Goal: Transaction & Acquisition: Purchase product/service

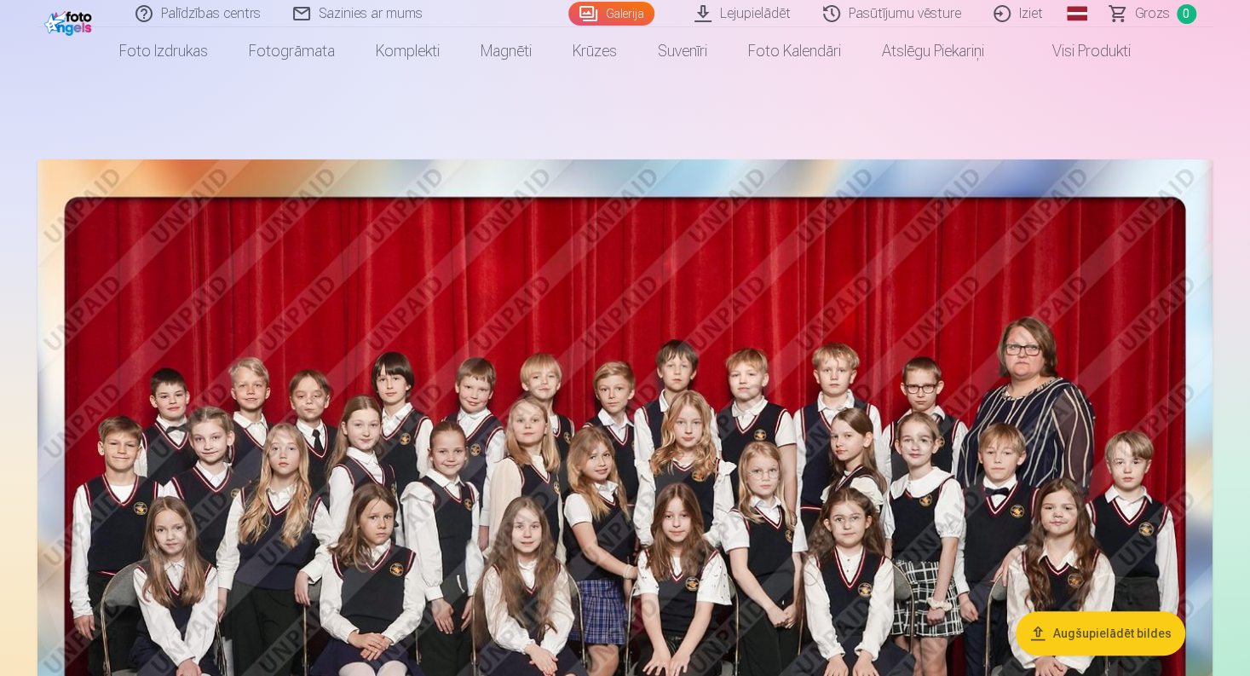
scroll to position [284, 0]
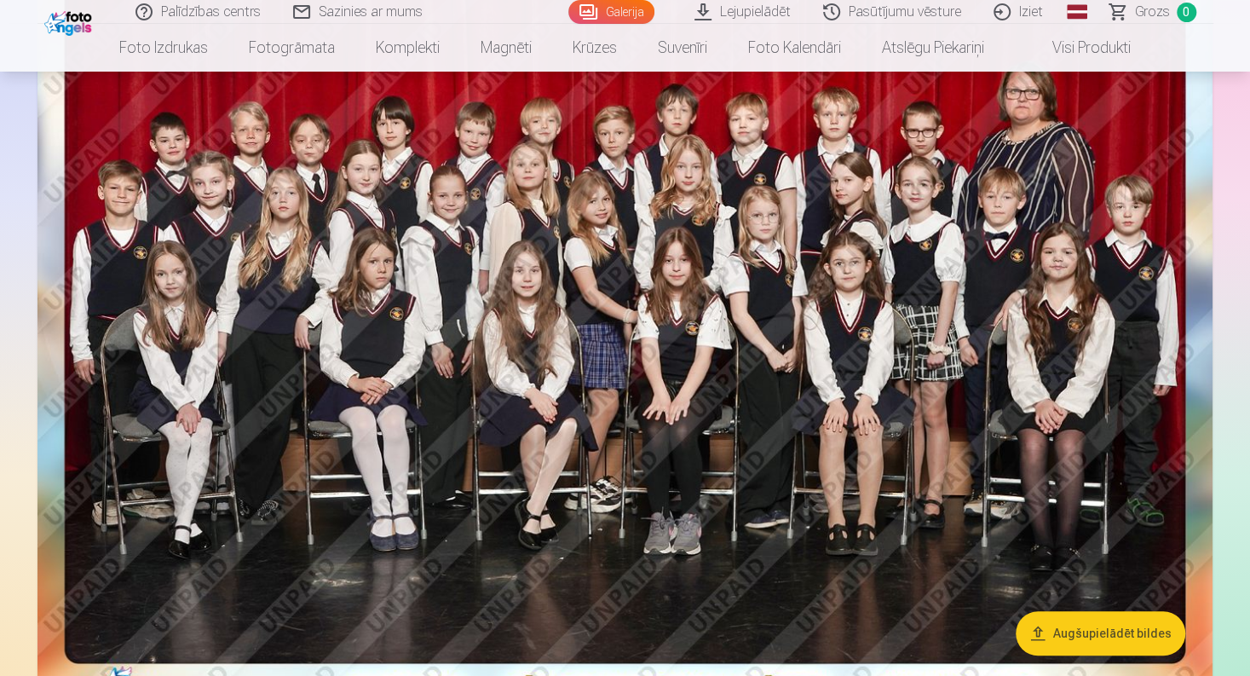
click at [1114, 626] on button "Augšupielādēt bildes" at bounding box center [1100, 633] width 170 height 44
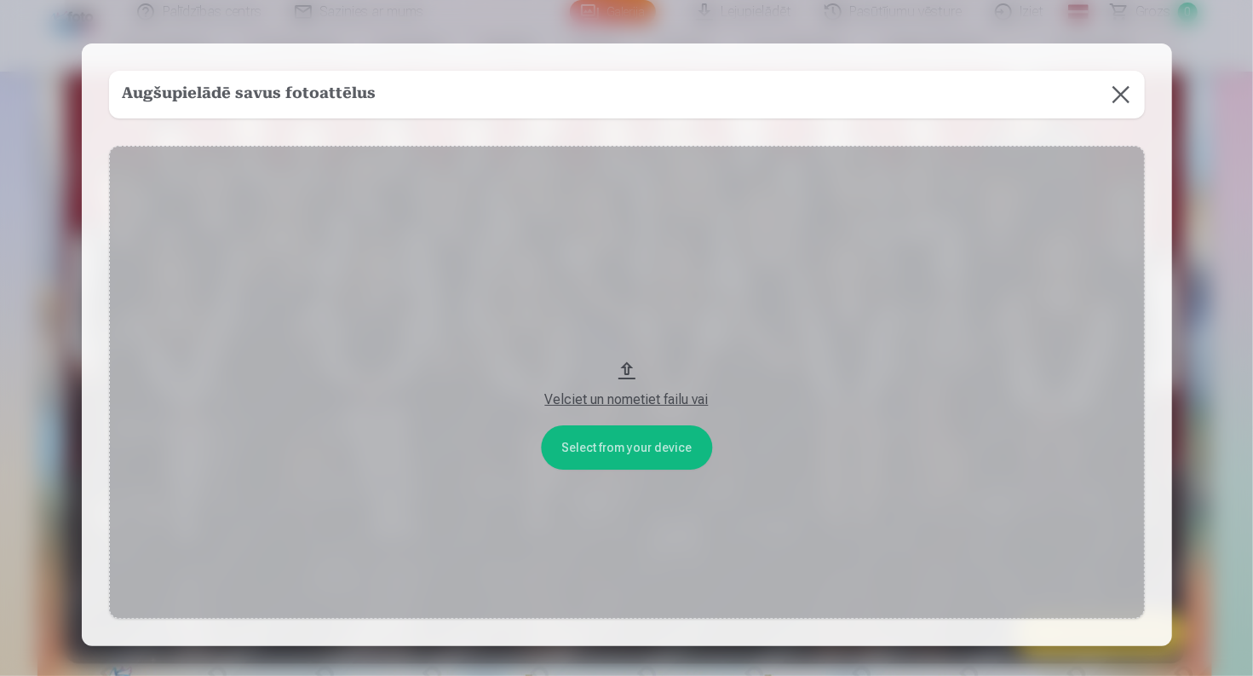
click at [1123, 86] on button at bounding box center [1121, 95] width 48 height 48
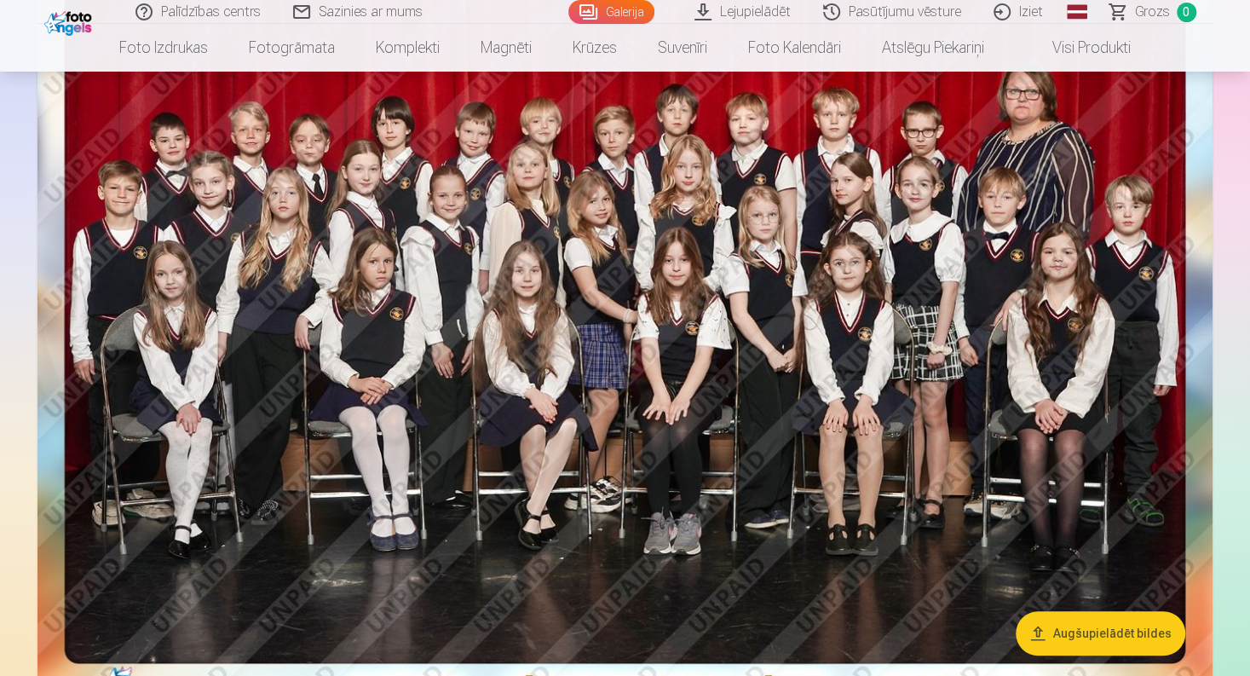
click at [565, 319] on img at bounding box center [624, 308] width 1175 height 809
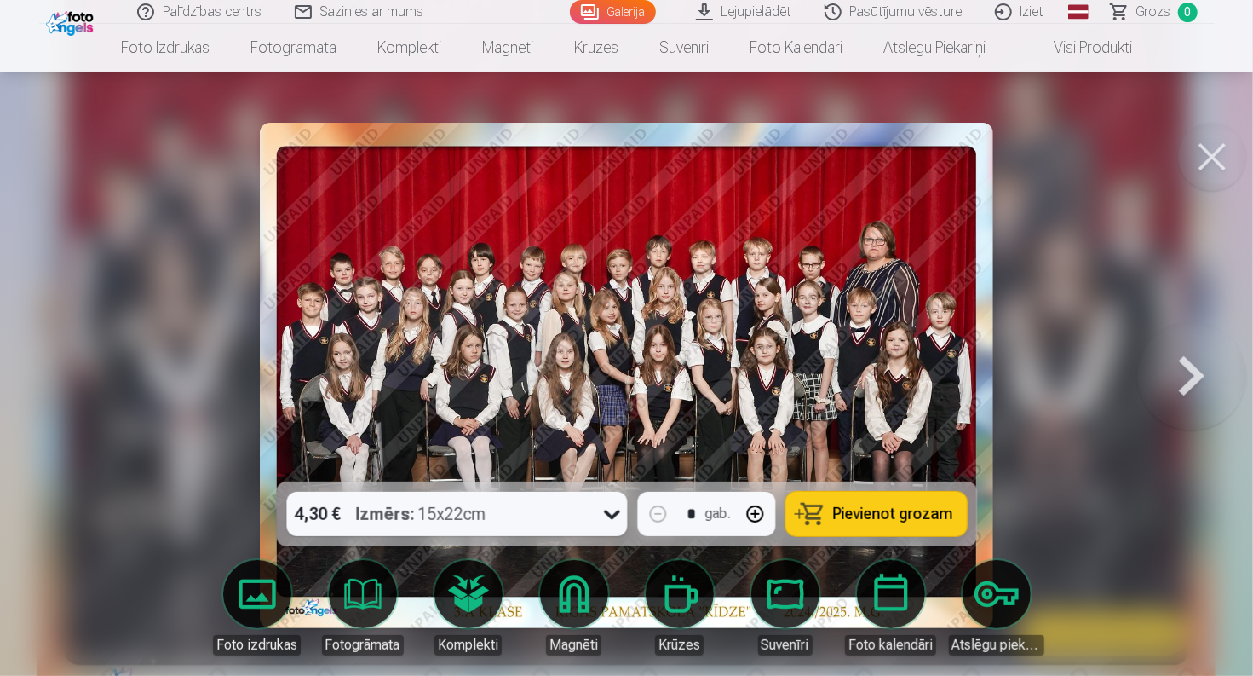
click at [887, 519] on span "Pievienot grozam" at bounding box center [893, 513] width 120 height 15
click at [1202, 159] on button at bounding box center [1212, 157] width 68 height 68
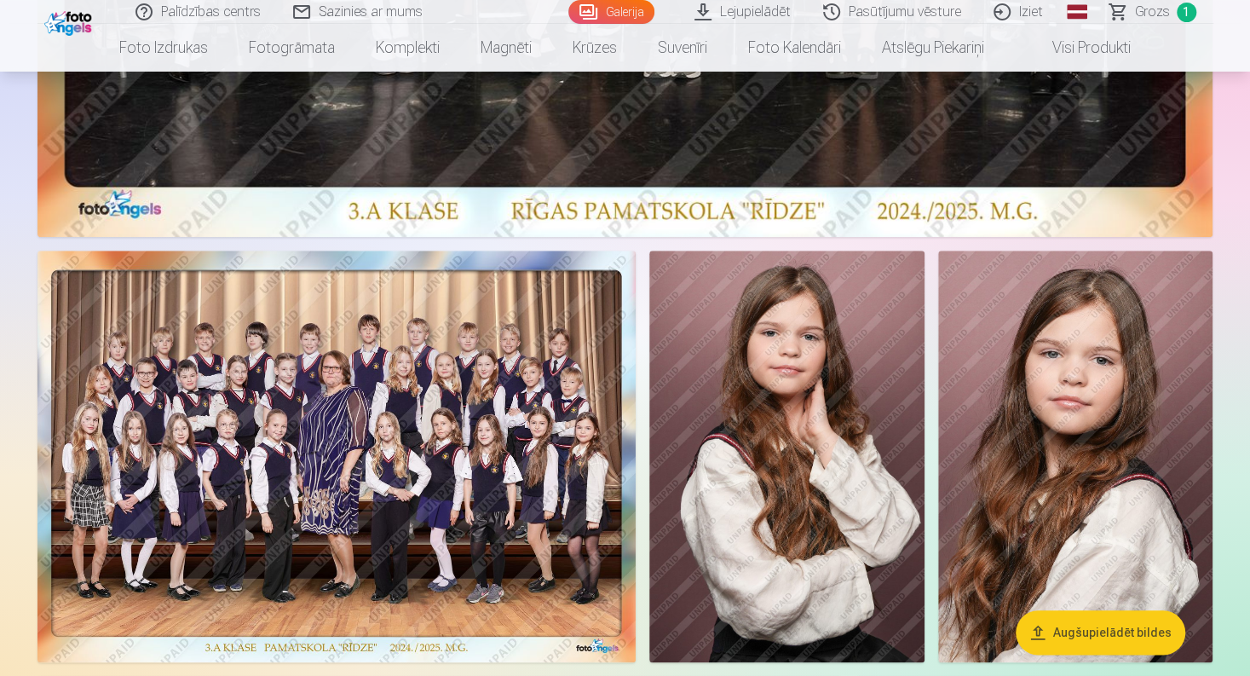
scroll to position [795, 0]
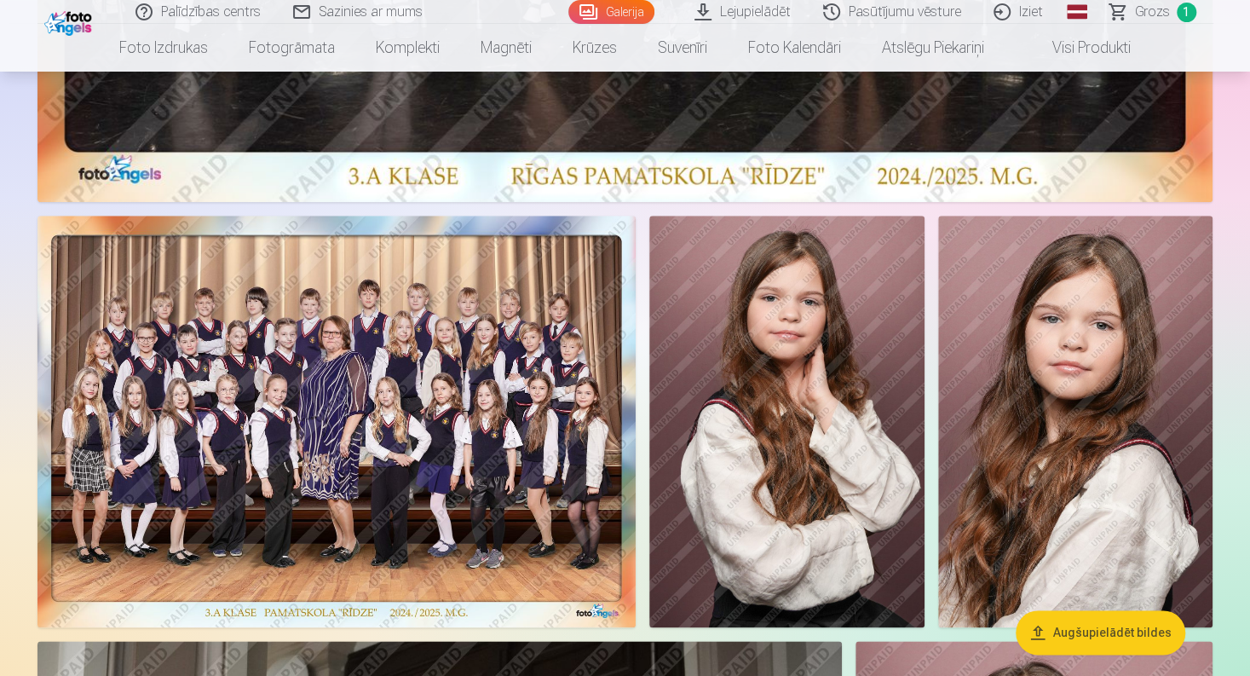
click at [429, 515] on img at bounding box center [336, 422] width 598 height 412
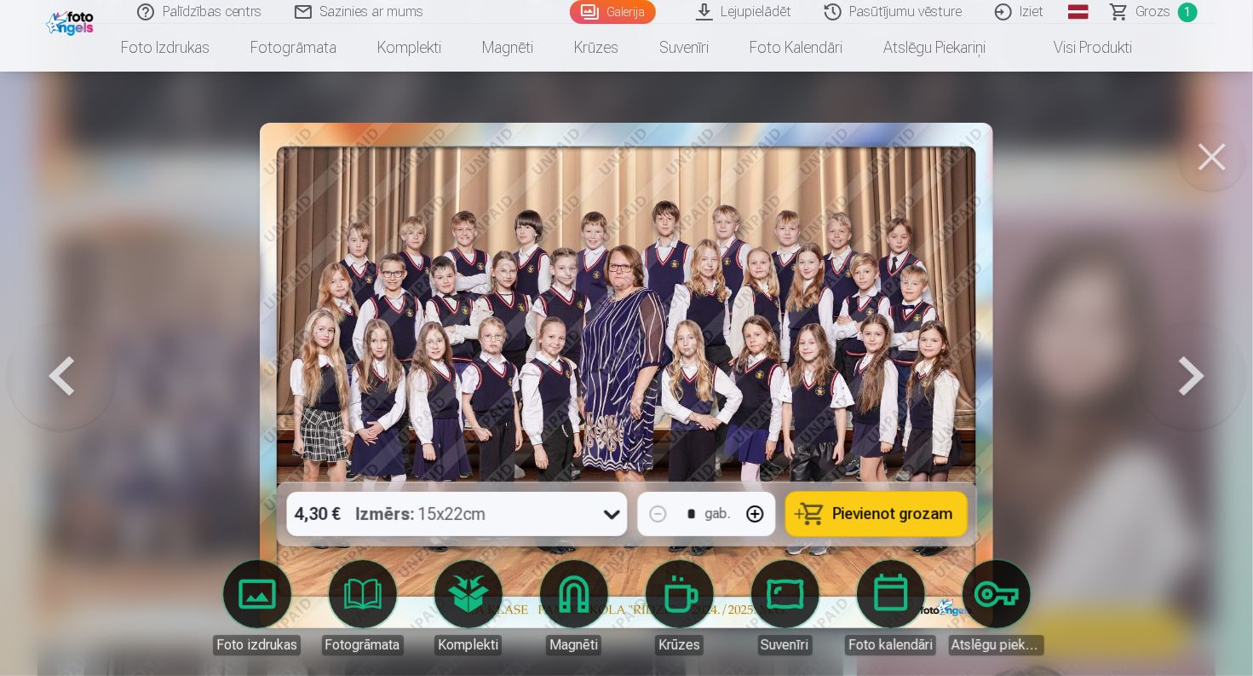
click at [906, 508] on span "Pievienot grozam" at bounding box center [893, 513] width 120 height 15
click at [1214, 147] on button at bounding box center [1212, 157] width 68 height 68
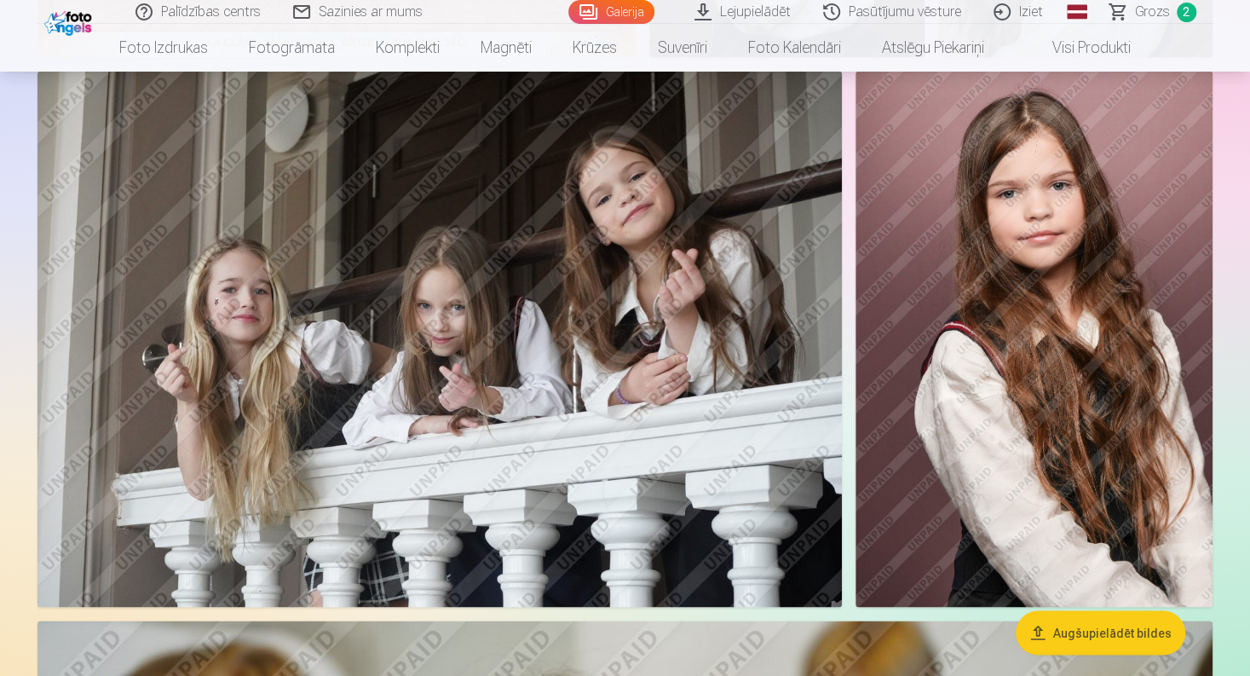
scroll to position [1391, 0]
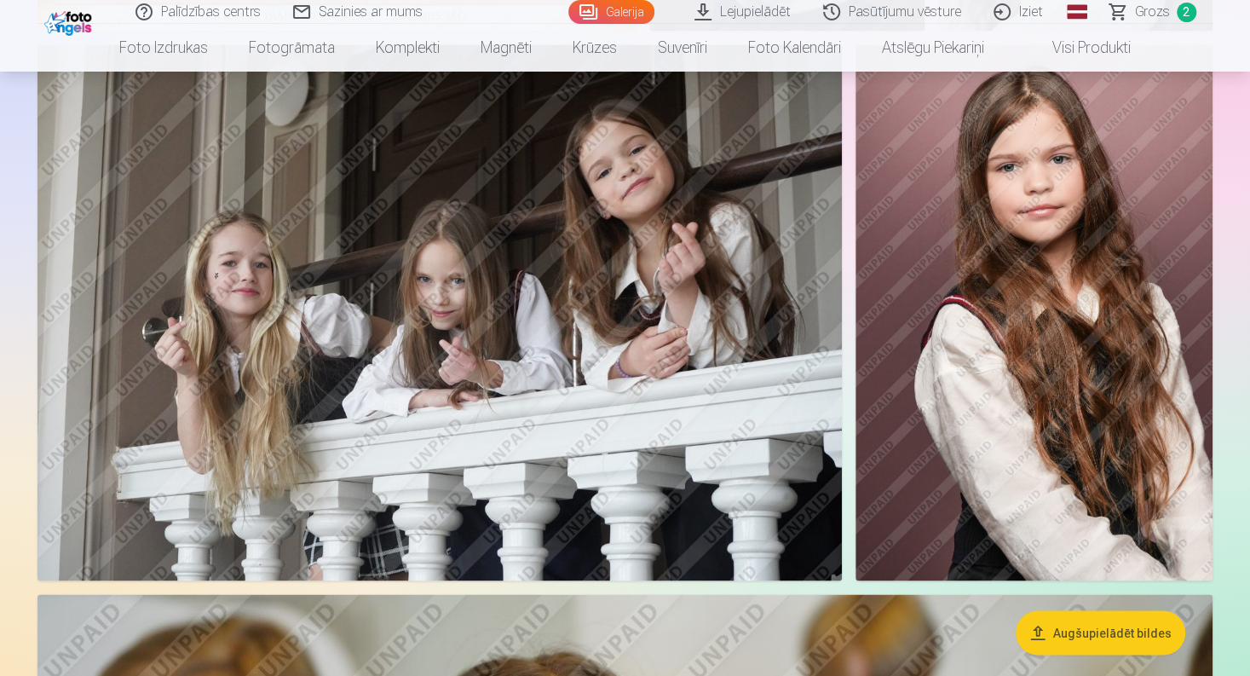
click at [644, 428] on img at bounding box center [439, 312] width 804 height 536
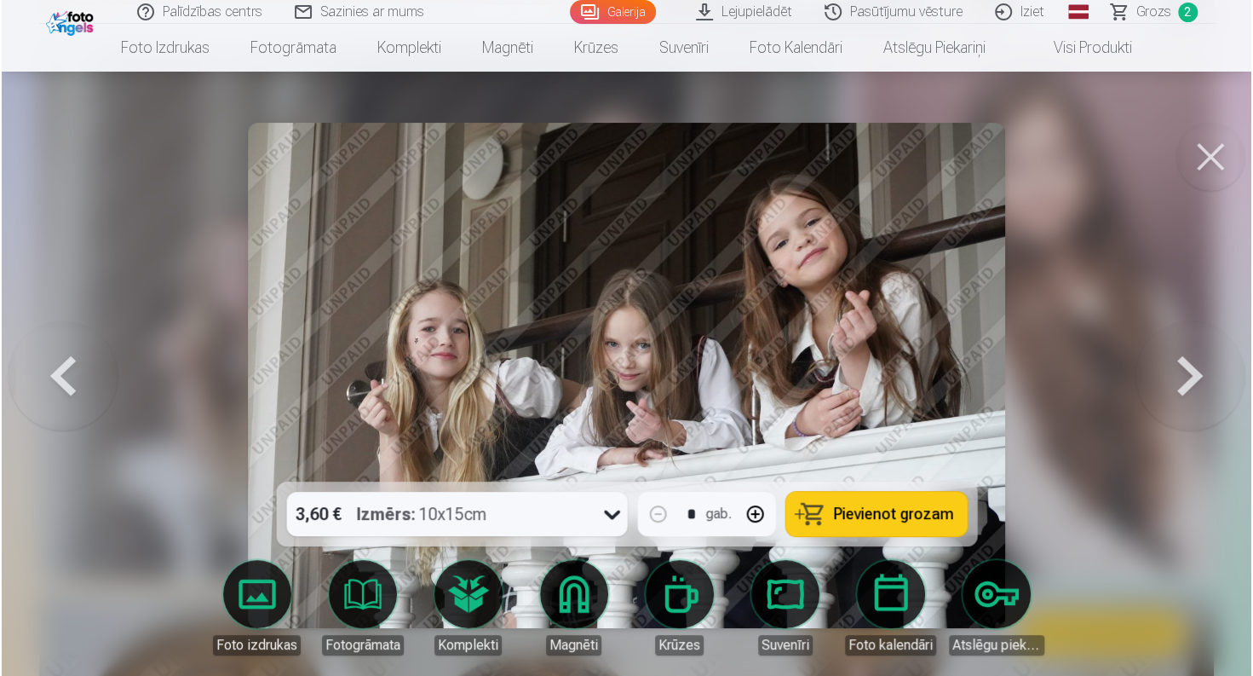
scroll to position [1394, 0]
click at [917, 528] on button "Pievienot grozam" at bounding box center [875, 514] width 181 height 44
click at [1215, 159] on button at bounding box center [1212, 157] width 68 height 68
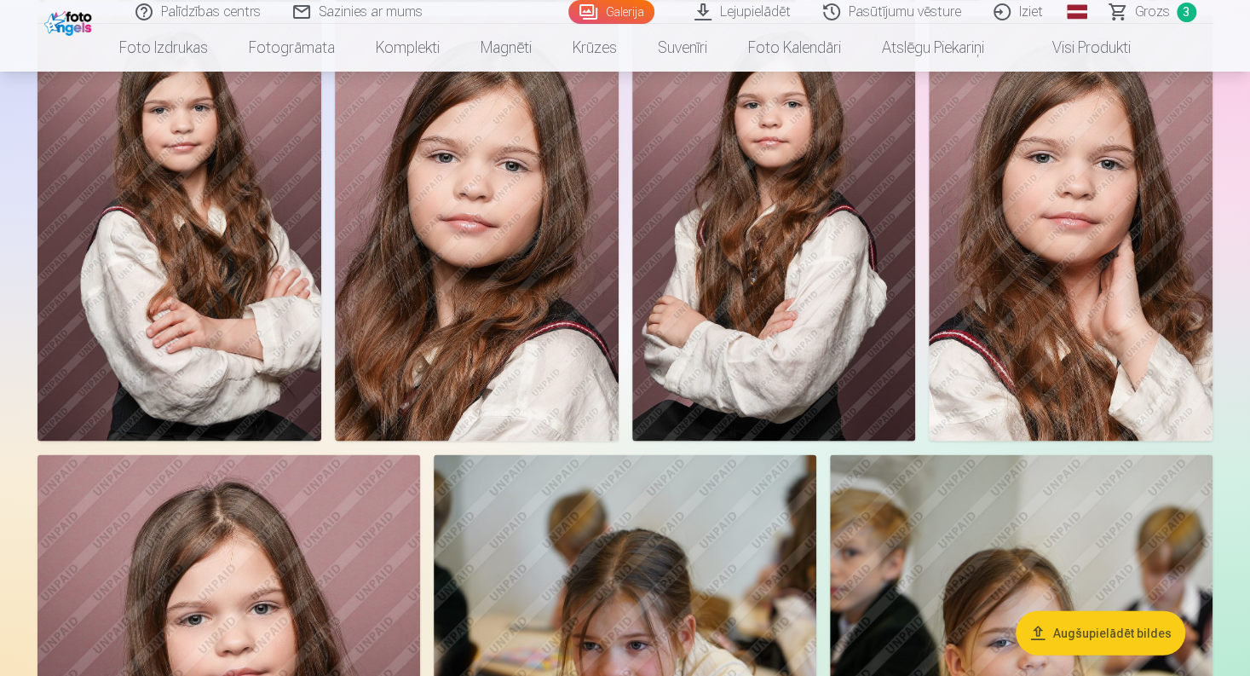
scroll to position [9569, 0]
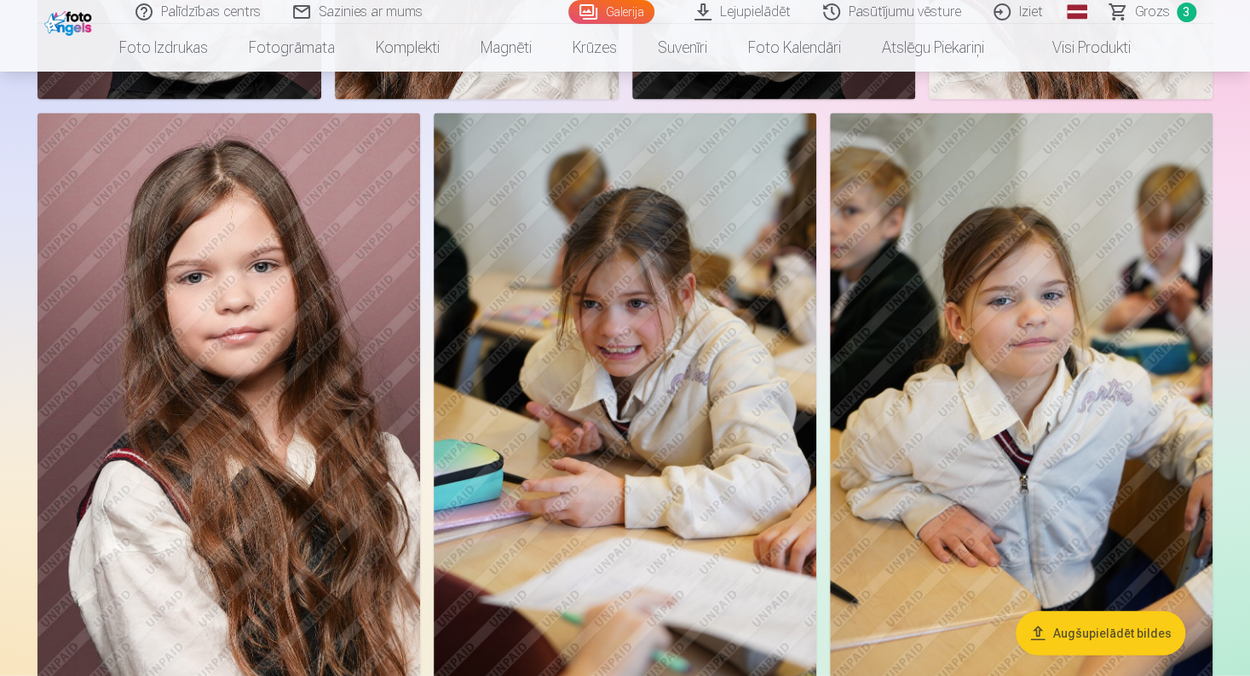
click at [1000, 441] on img at bounding box center [1021, 400] width 382 height 574
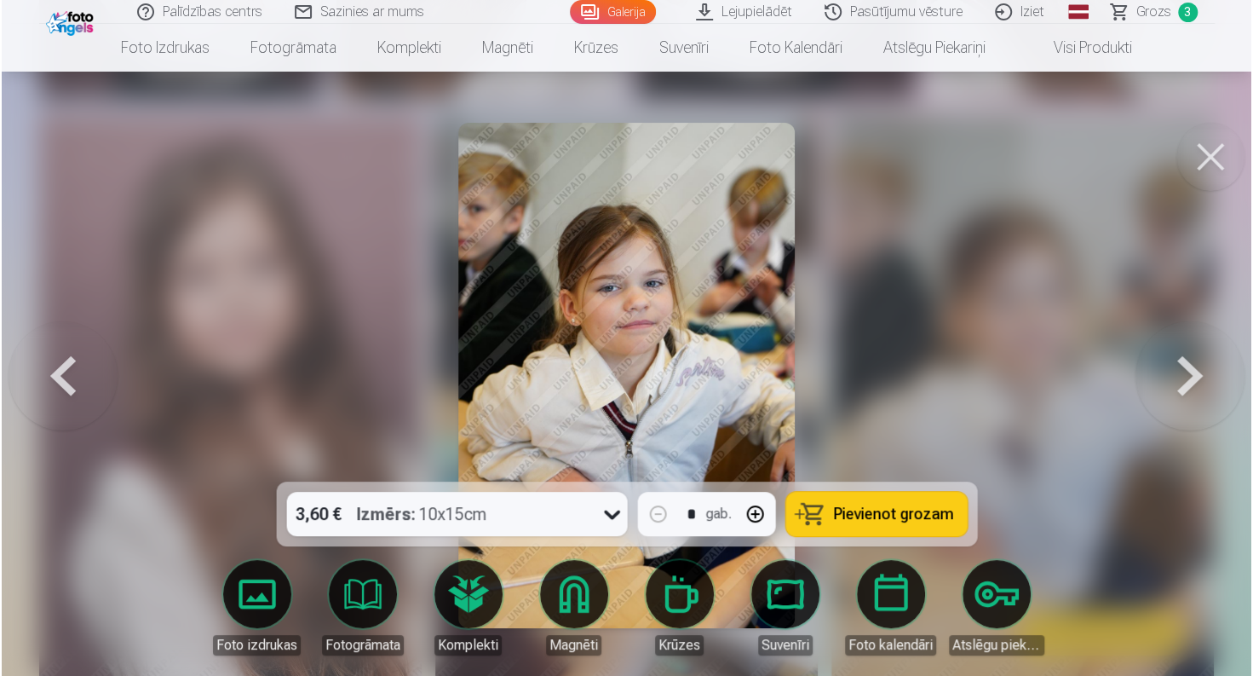
scroll to position [9599, 0]
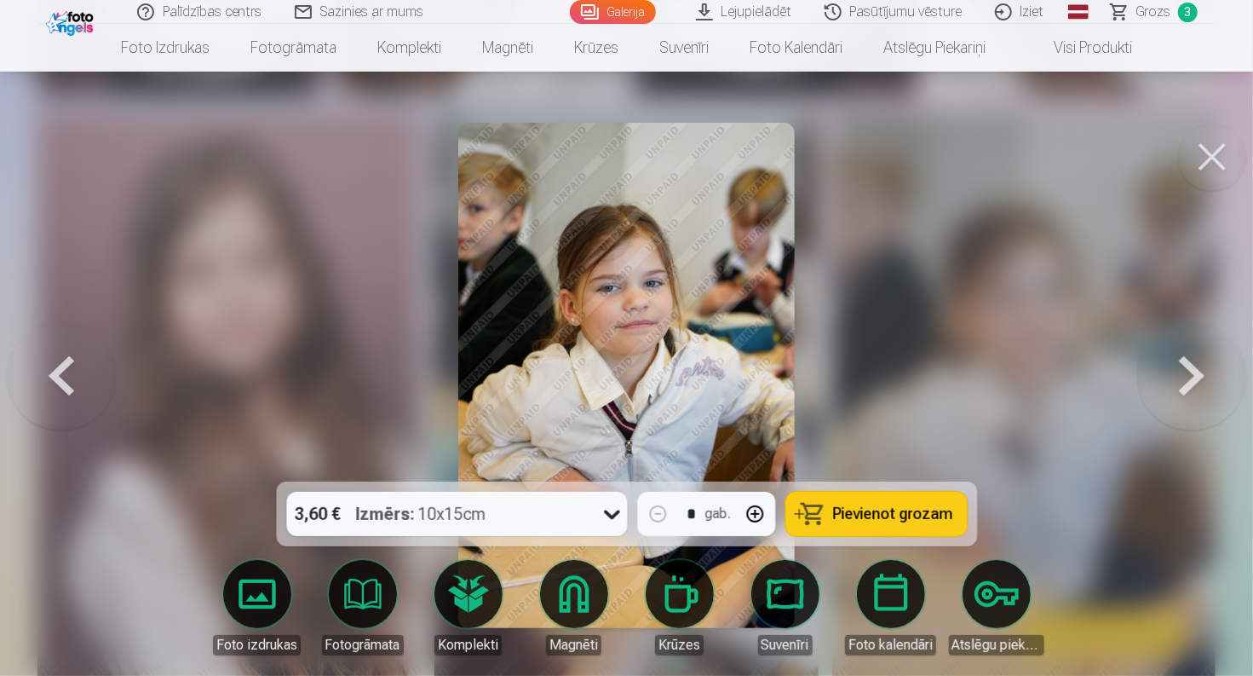
click at [905, 519] on span "Pievienot grozam" at bounding box center [893, 513] width 120 height 15
click at [1201, 156] on button at bounding box center [1212, 157] width 68 height 68
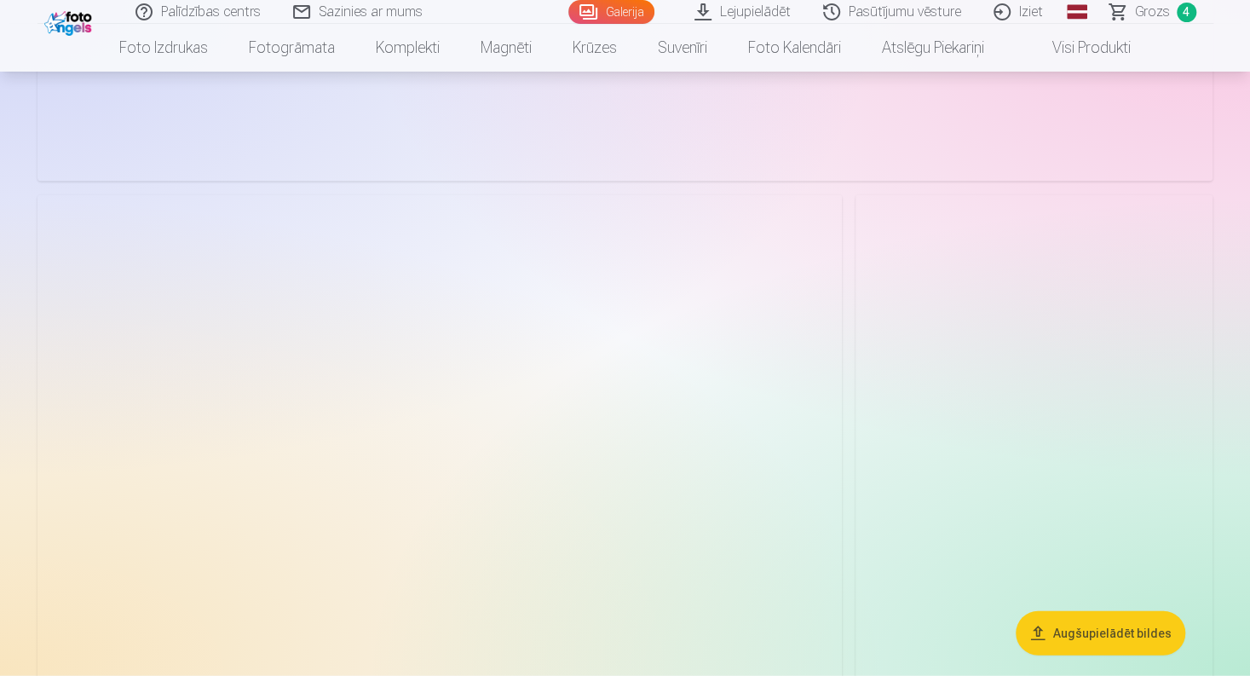
scroll to position [13403, 0]
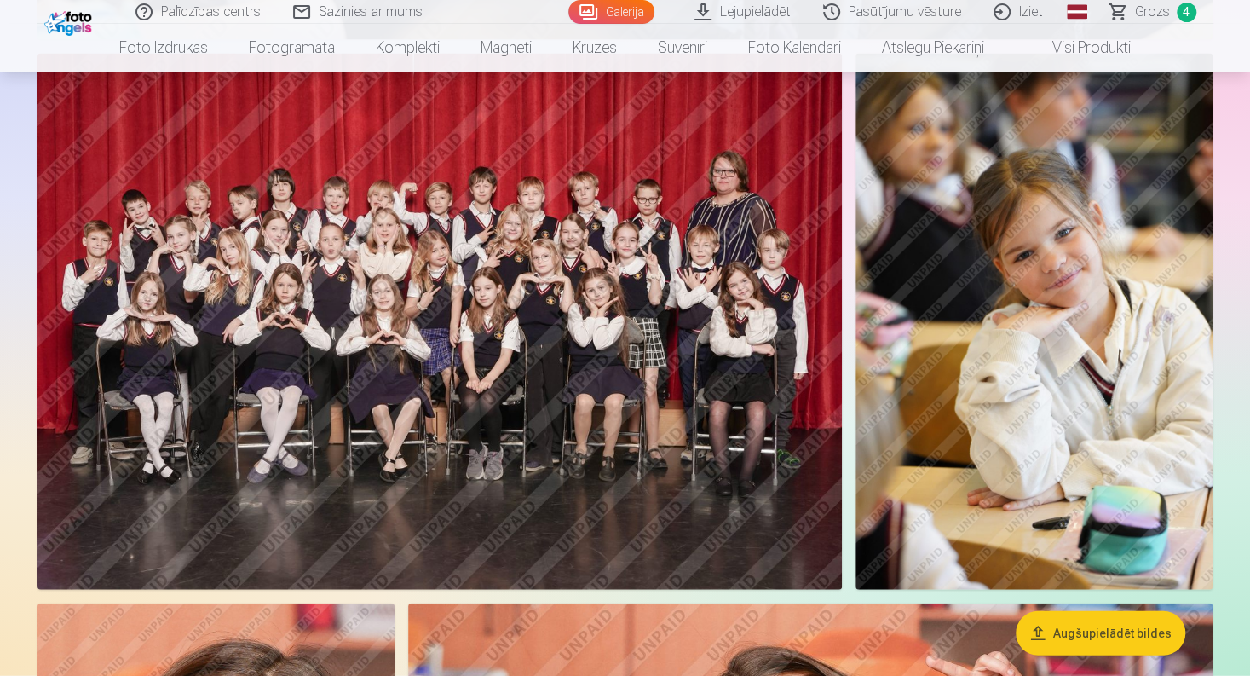
click at [1063, 432] on img at bounding box center [1033, 322] width 357 height 536
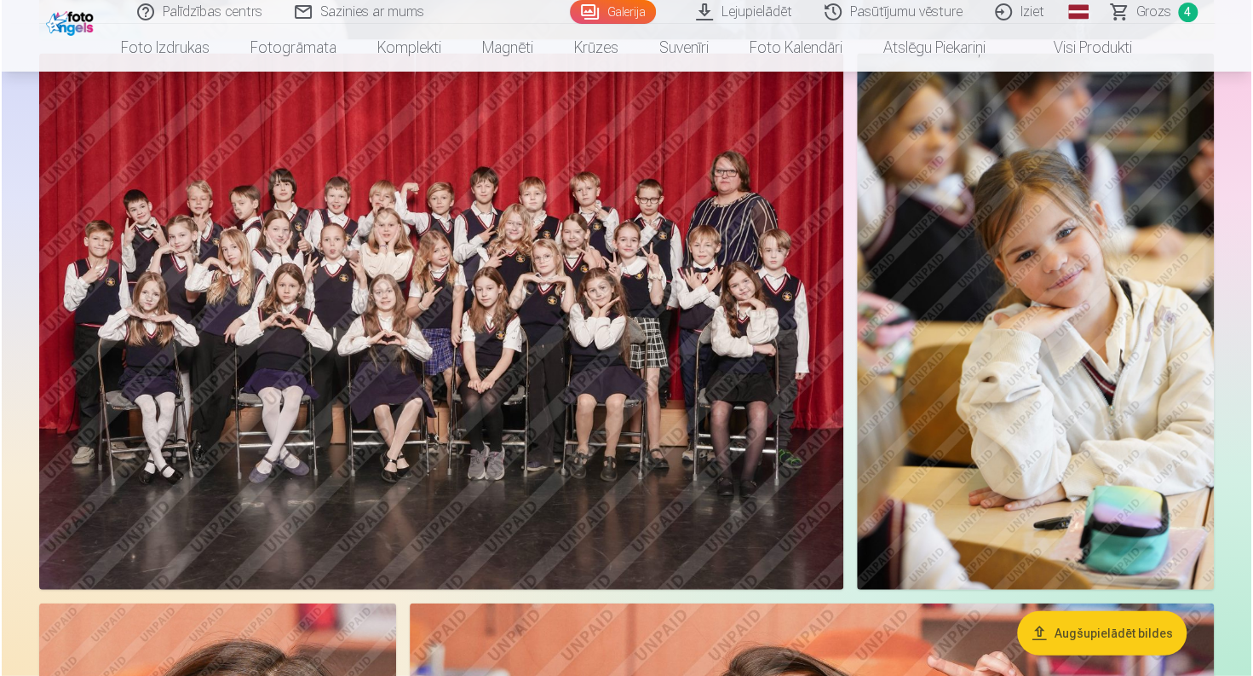
scroll to position [13445, 0]
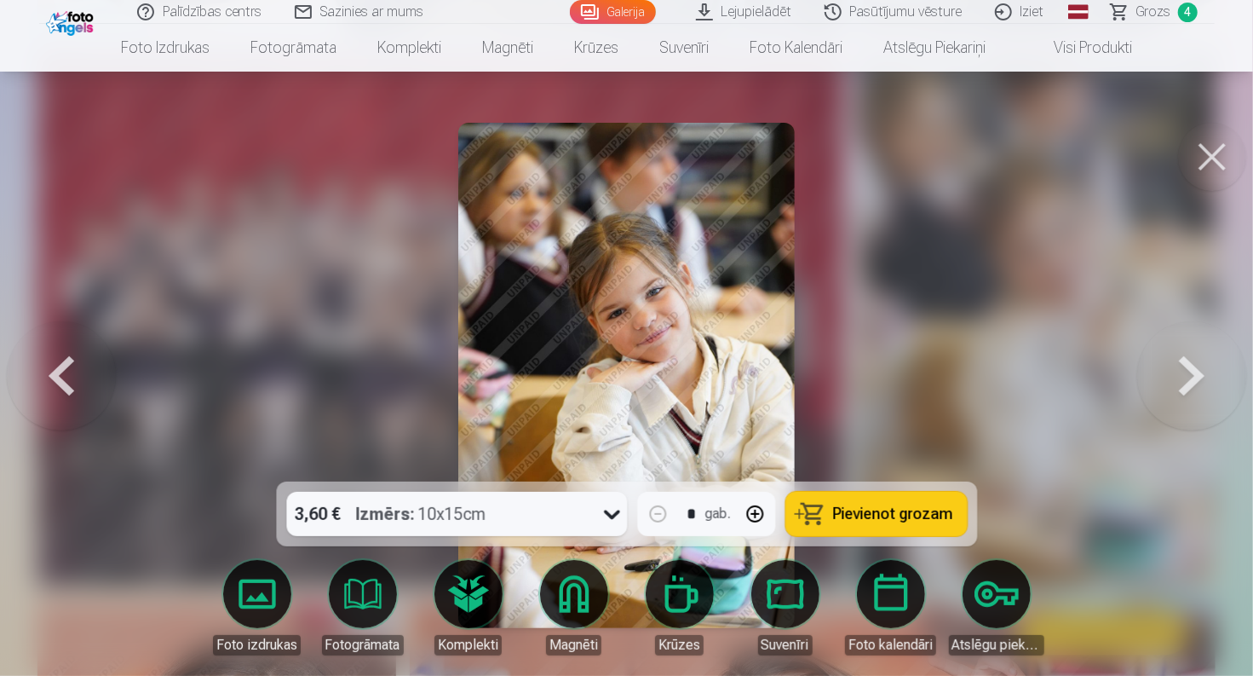
click at [891, 525] on button "Pievienot grozam" at bounding box center [875, 514] width 181 height 44
click at [1196, 152] on button at bounding box center [1212, 157] width 68 height 68
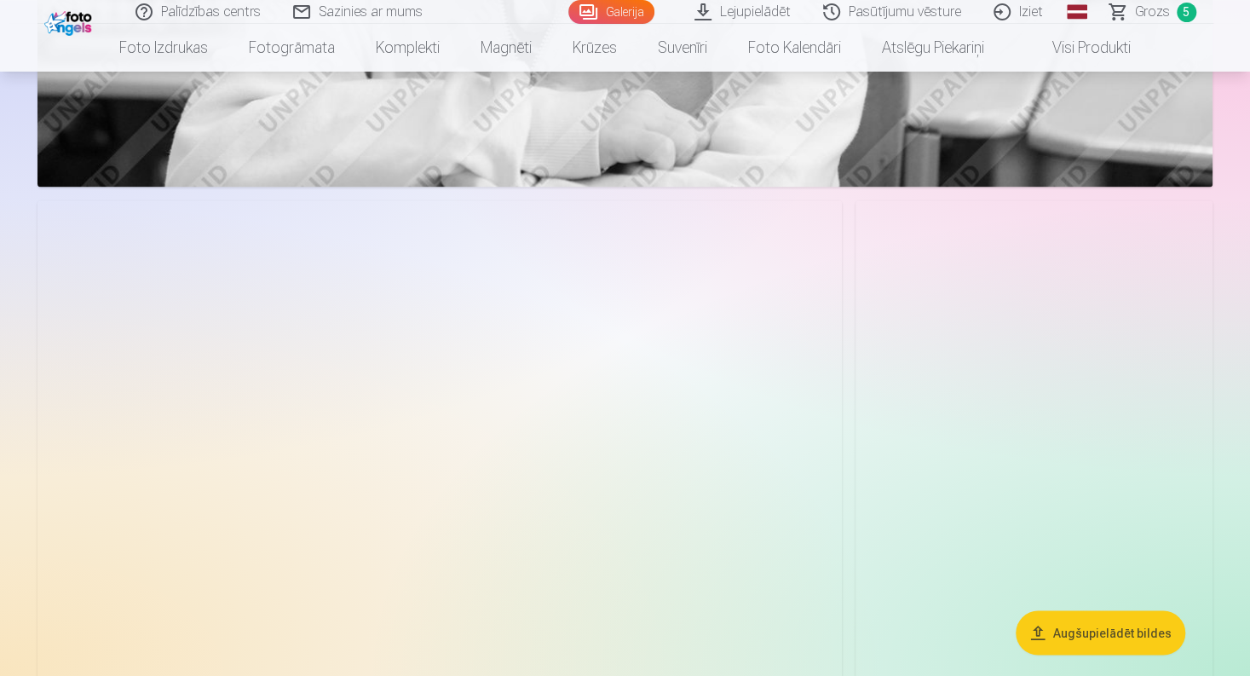
scroll to position [16555, 0]
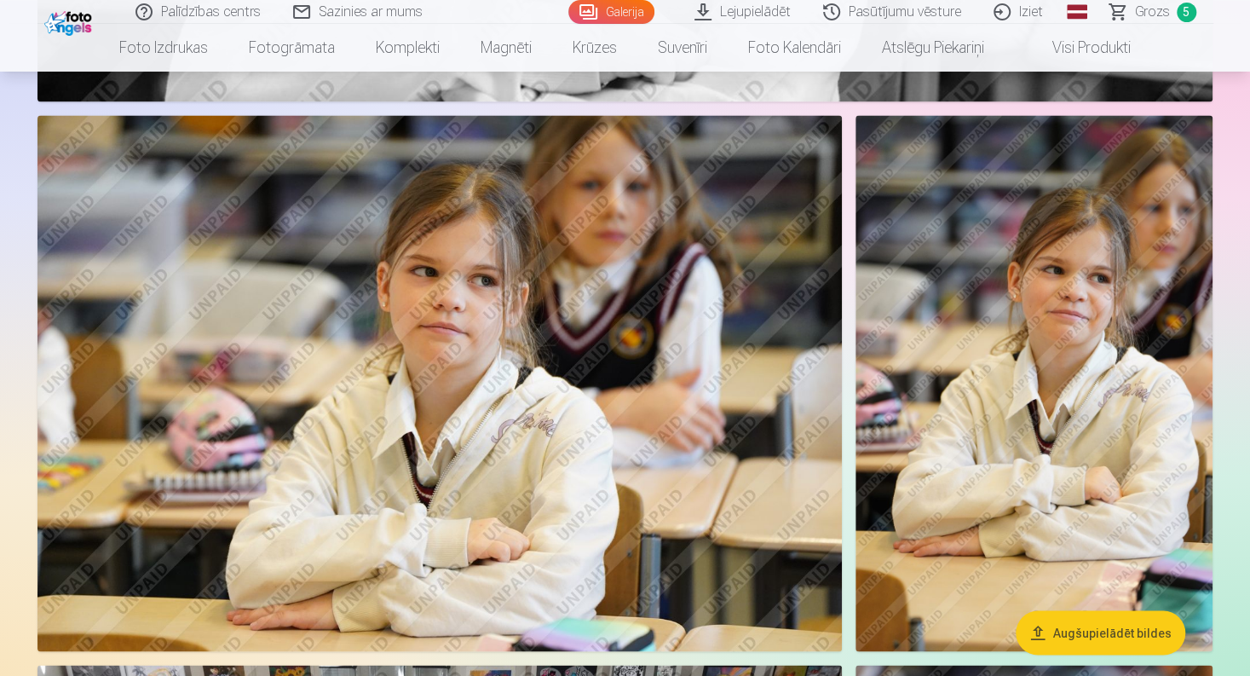
click at [1054, 395] on img at bounding box center [1033, 383] width 357 height 536
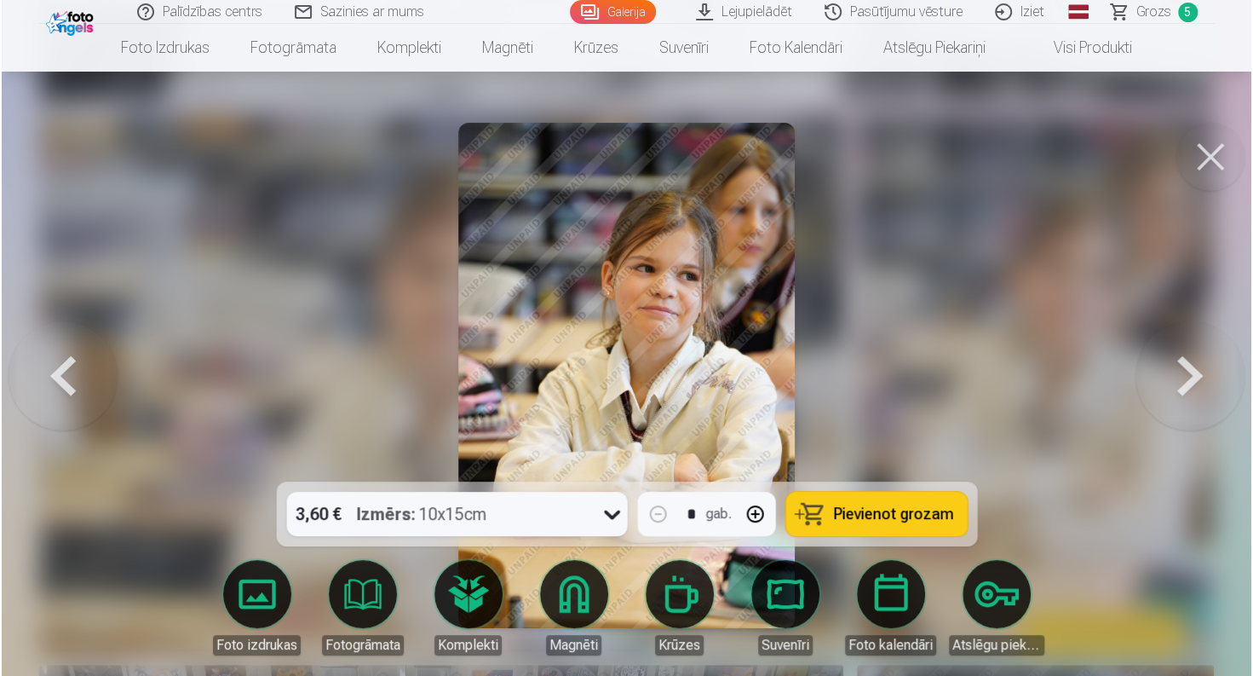
scroll to position [16607, 0]
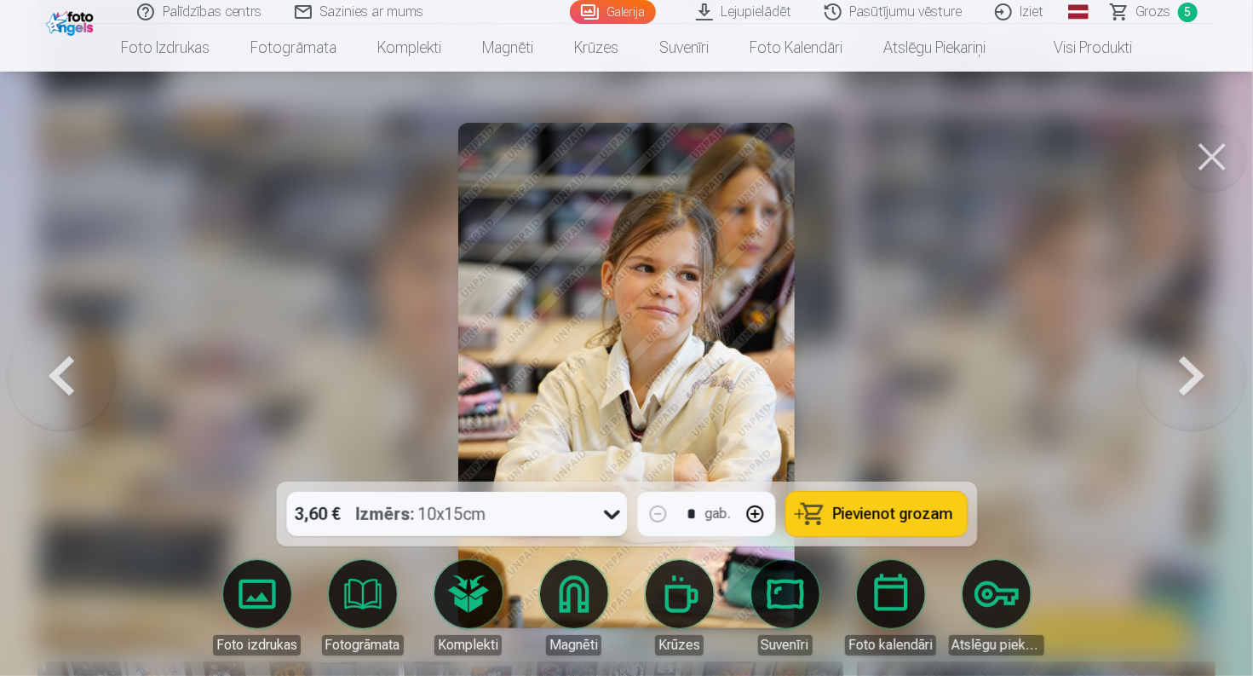
click at [869, 510] on span "Pievienot grozam" at bounding box center [893, 513] width 120 height 15
click at [1204, 156] on button at bounding box center [1212, 157] width 68 height 68
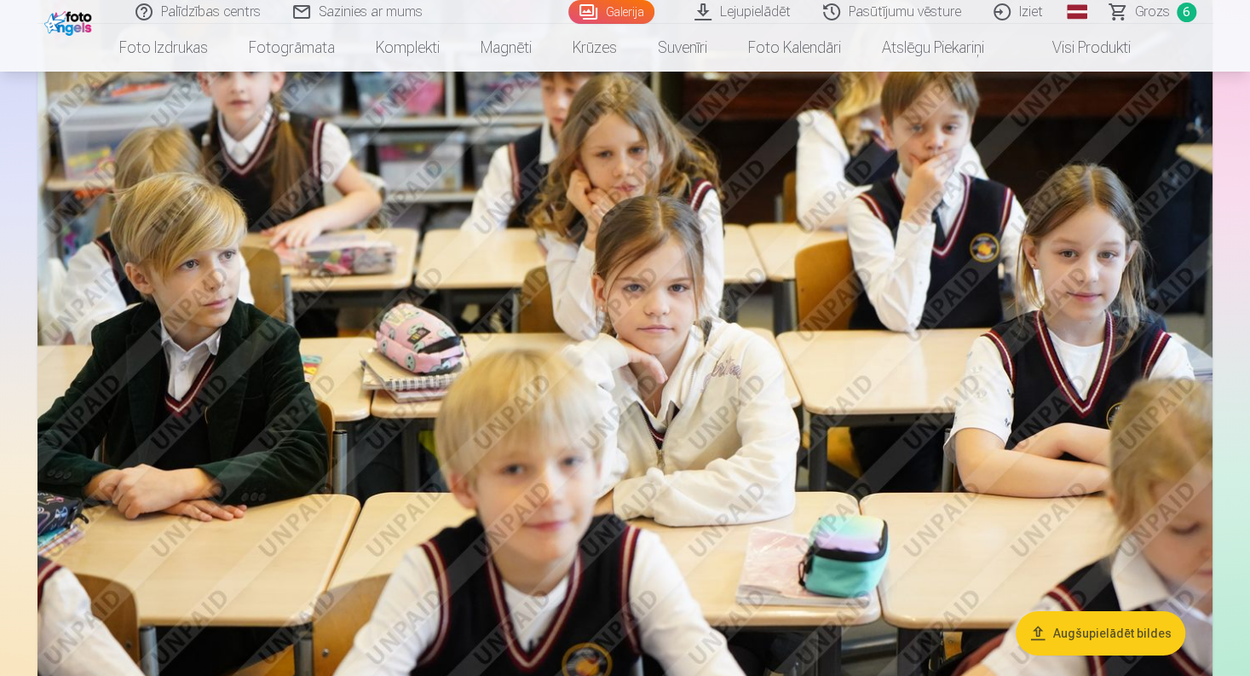
scroll to position [17747, 0]
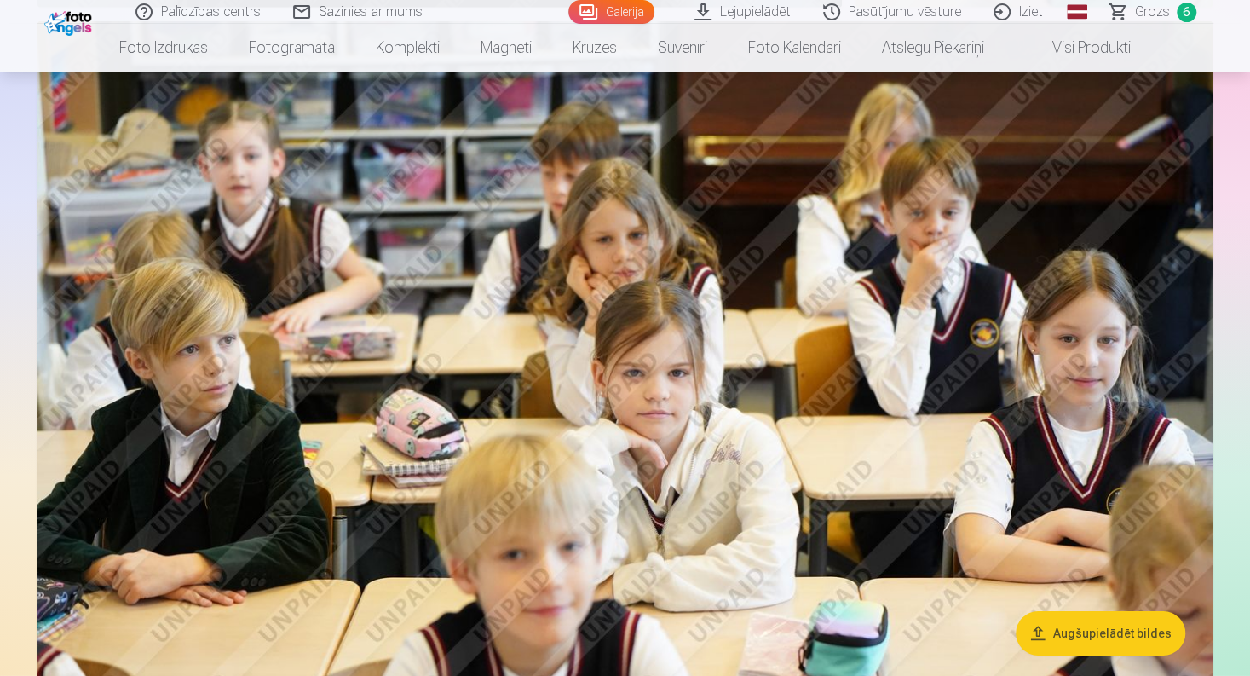
click at [636, 397] on img at bounding box center [624, 412] width 1175 height 783
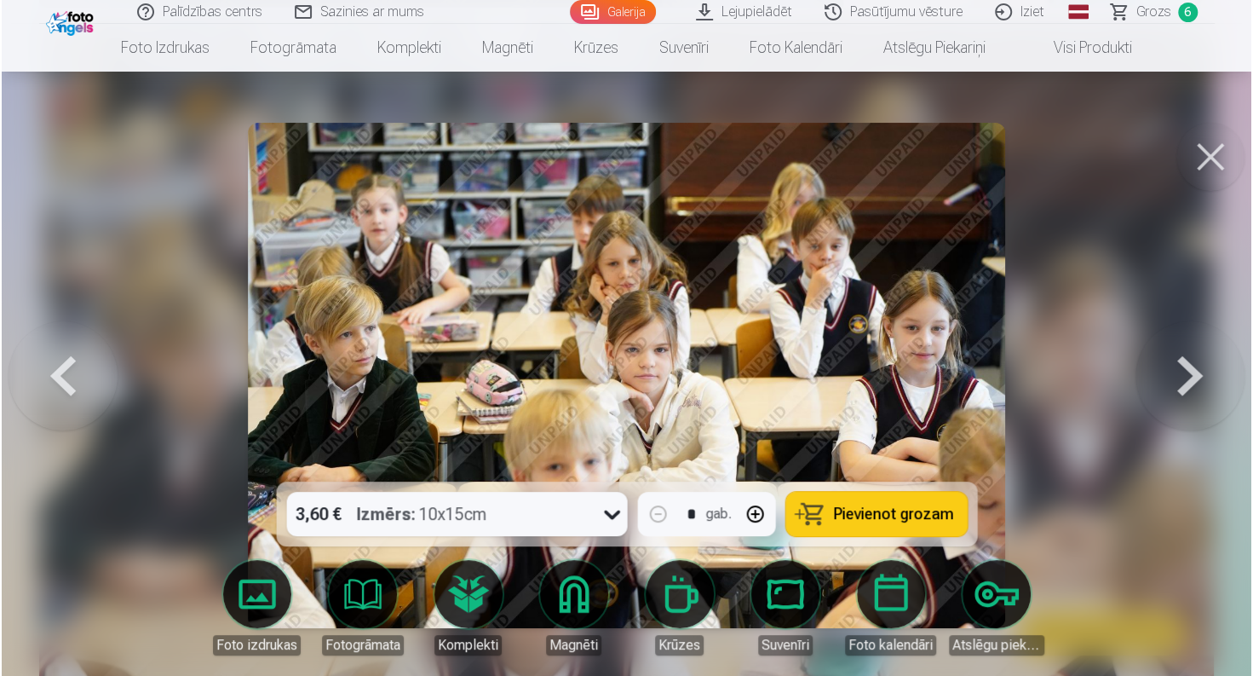
scroll to position [17804, 0]
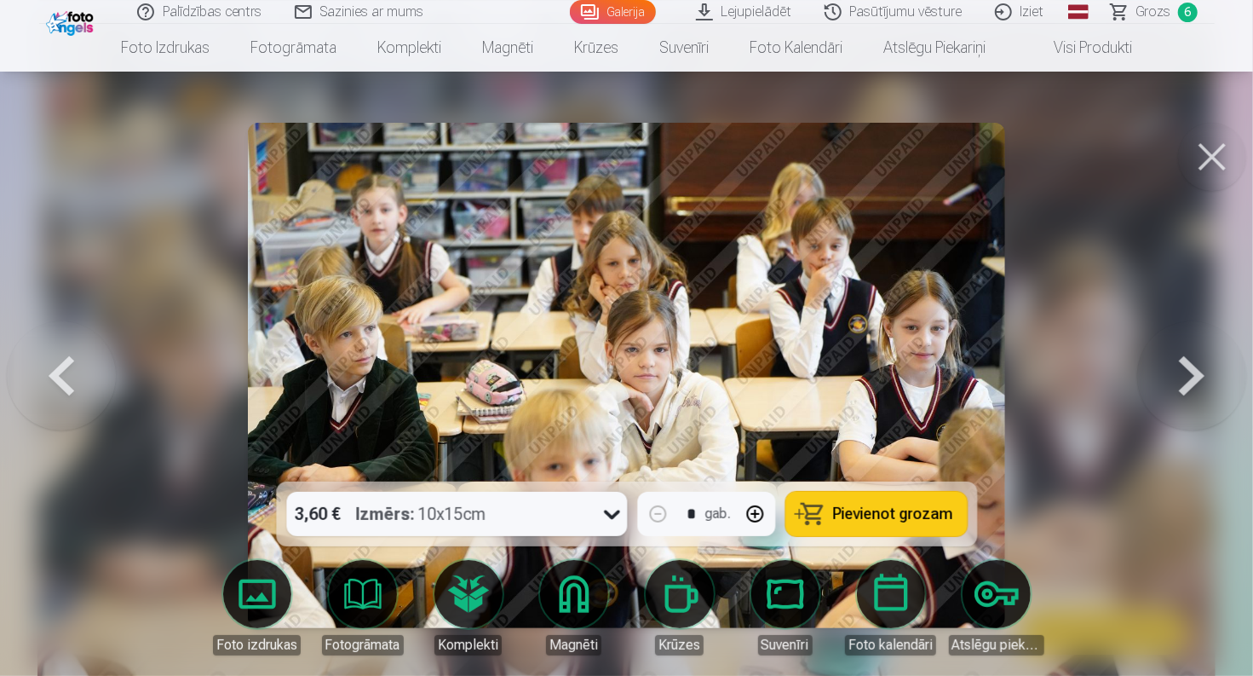
click at [877, 521] on span "Pievienot grozam" at bounding box center [893, 513] width 120 height 15
click at [1215, 169] on button at bounding box center [1212, 157] width 68 height 68
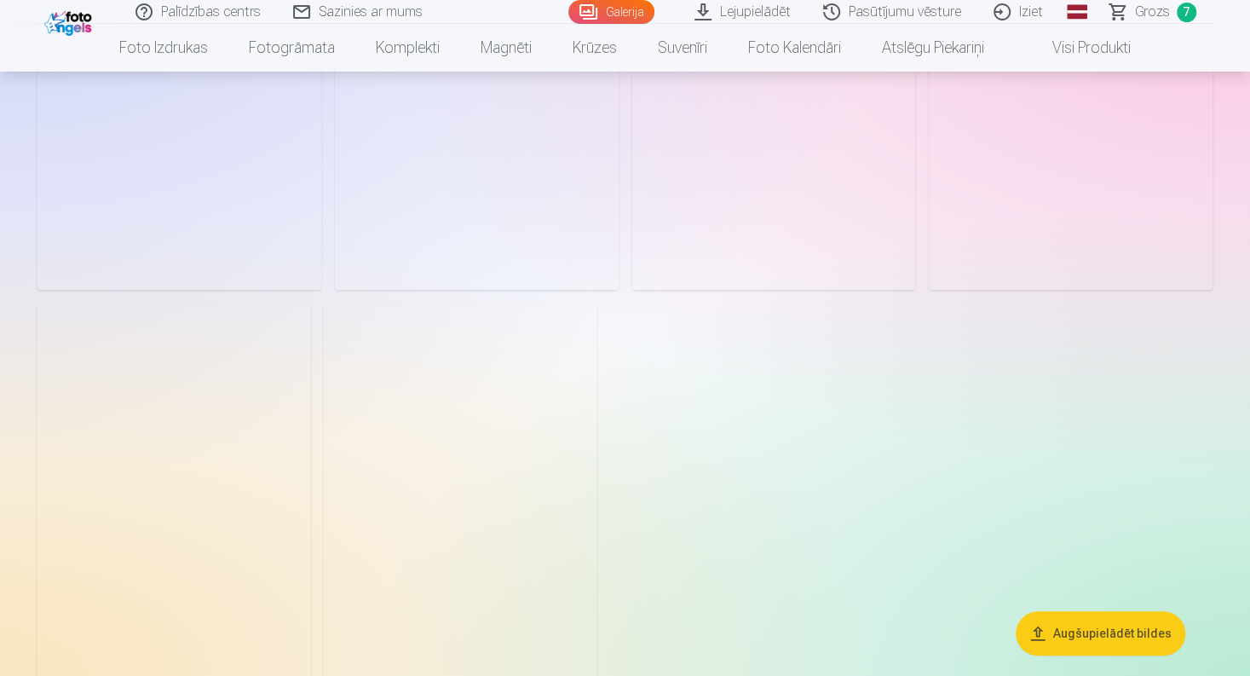
scroll to position [19451, 0]
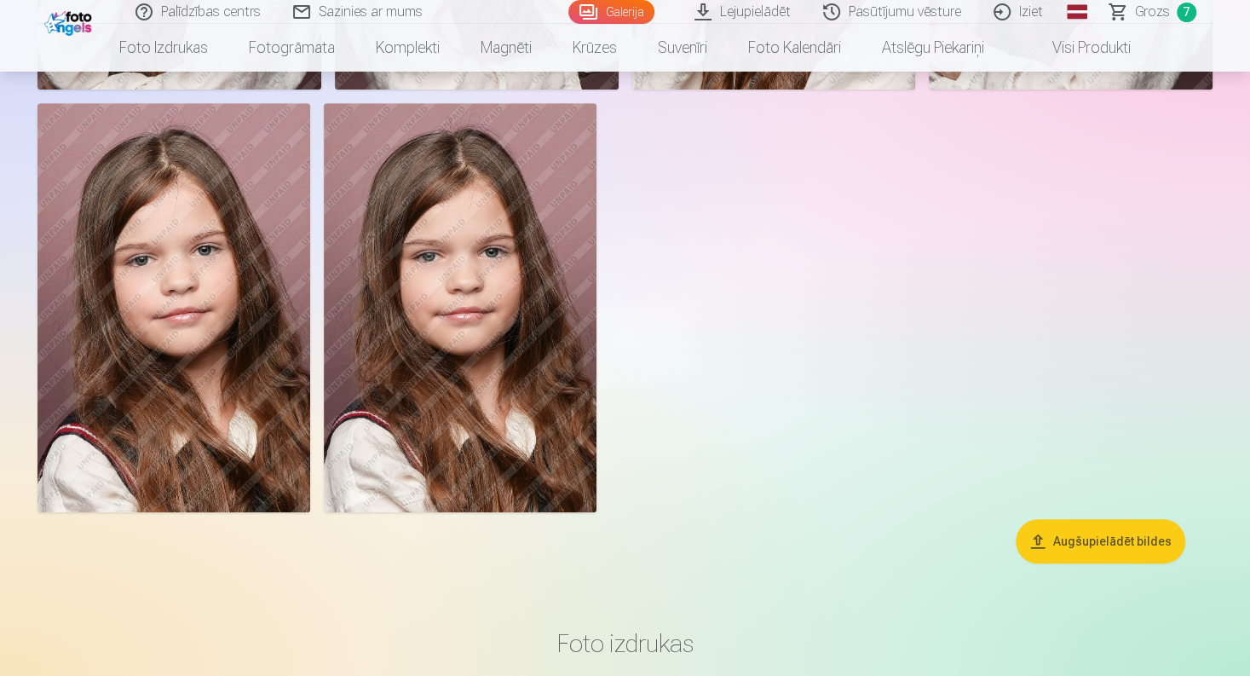
click at [1142, 14] on span "Grozs" at bounding box center [1152, 12] width 35 height 20
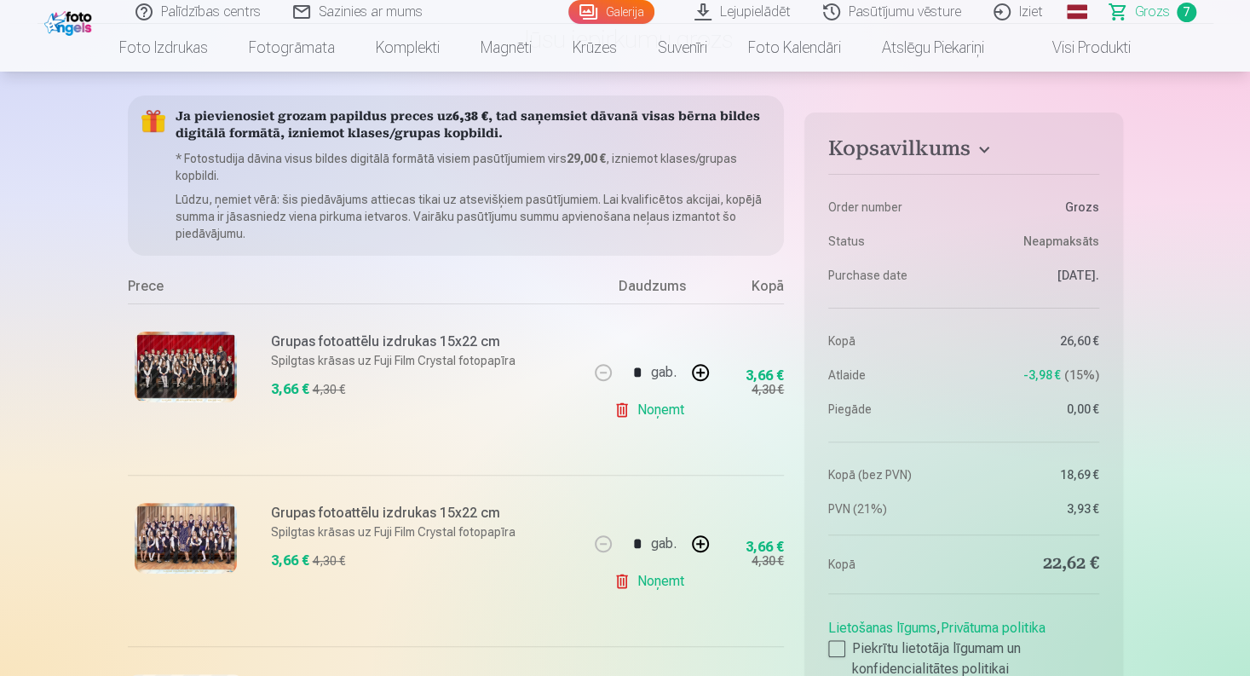
scroll to position [170, 0]
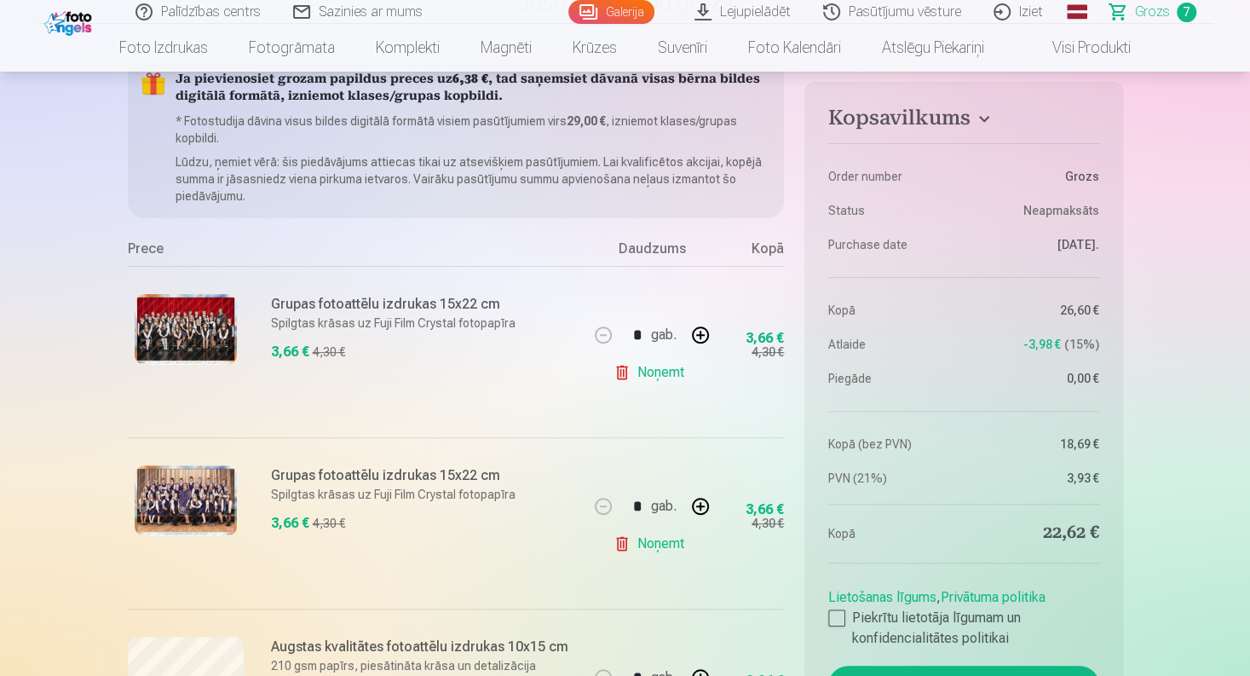
click at [666, 371] on link "Noņemt" at bounding box center [652, 372] width 78 height 34
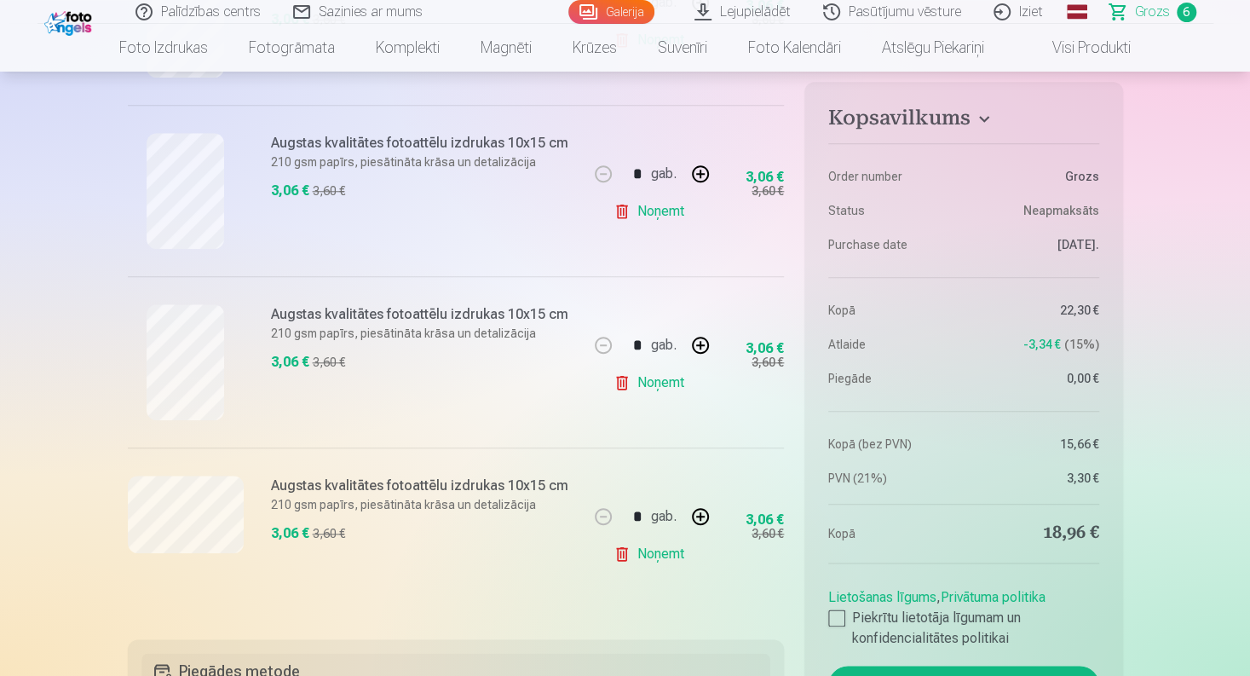
scroll to position [852, 0]
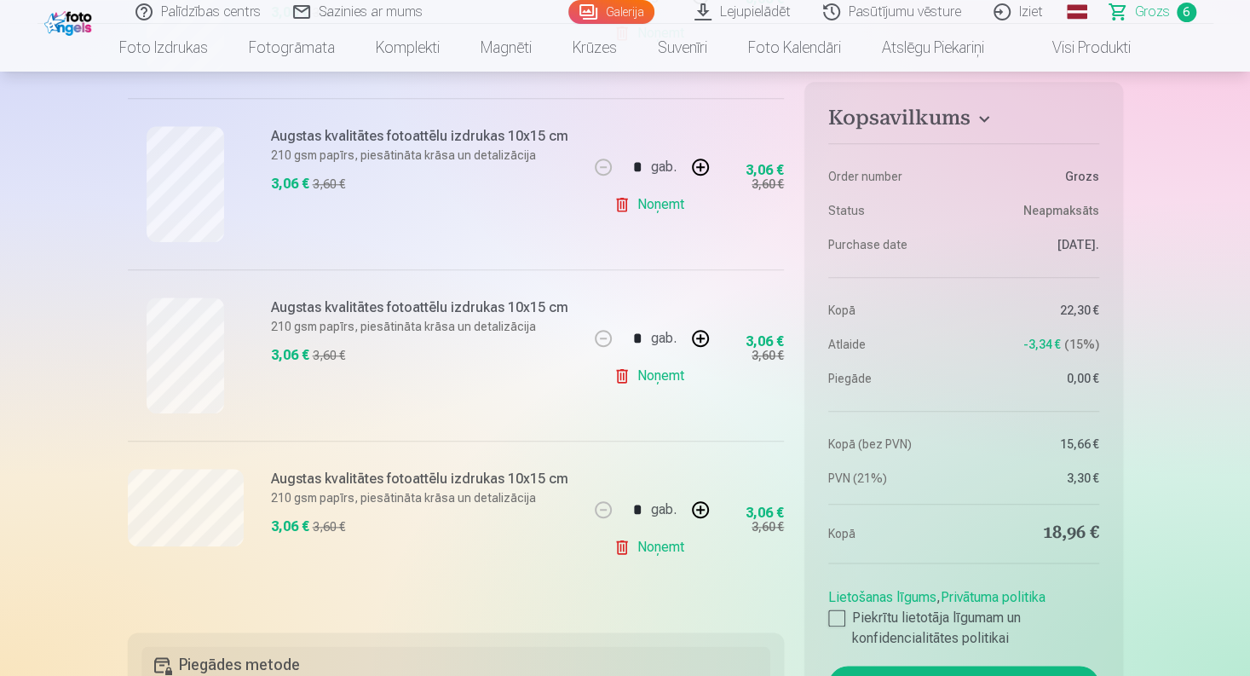
click at [659, 544] on link "Noņemt" at bounding box center [652, 547] width 78 height 34
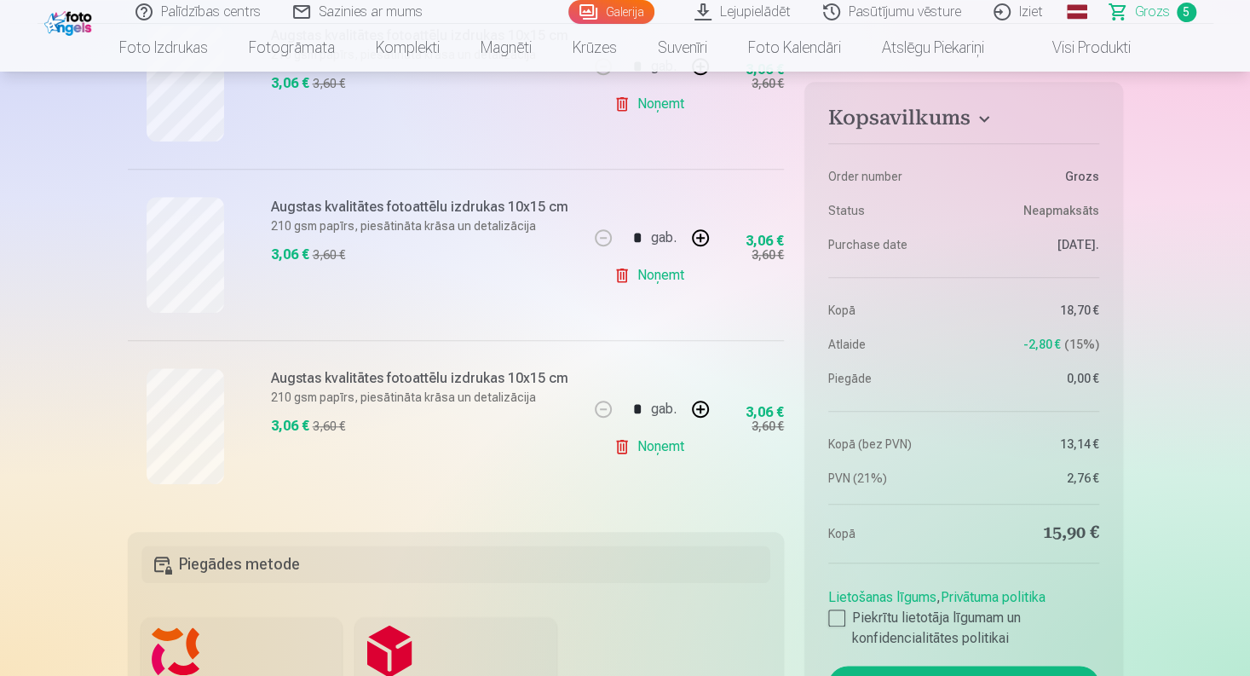
scroll to position [682, 0]
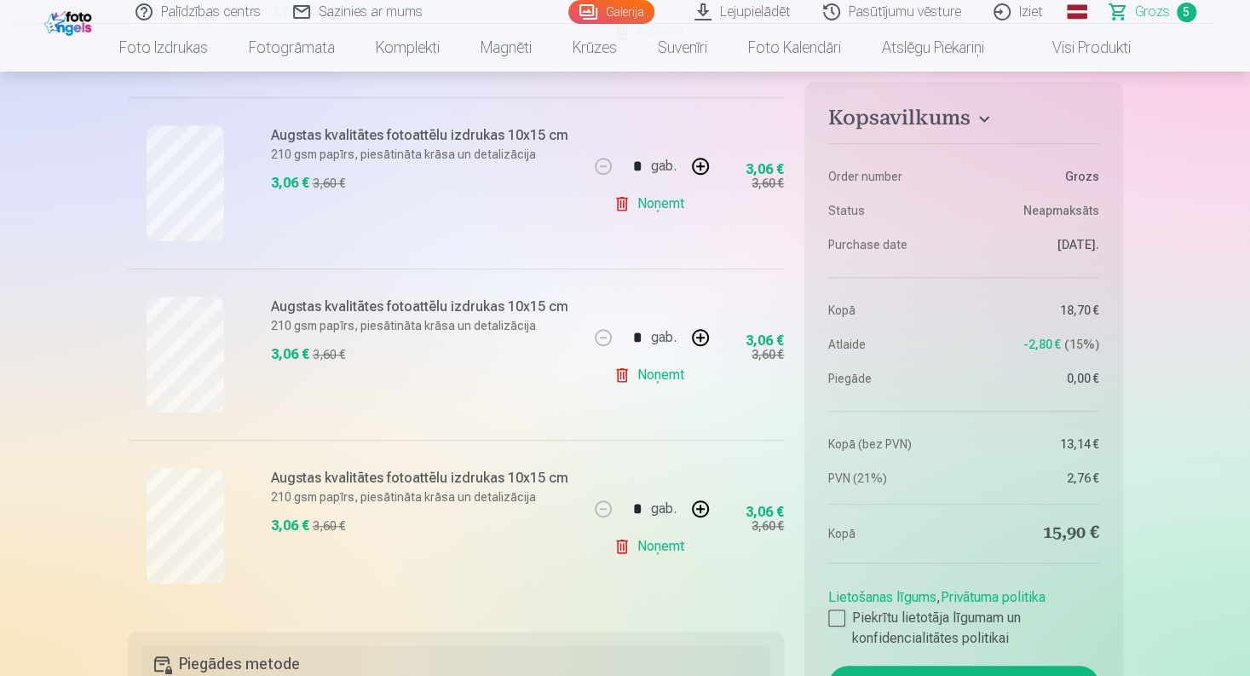
click at [663, 371] on link "Noņemt" at bounding box center [652, 375] width 78 height 34
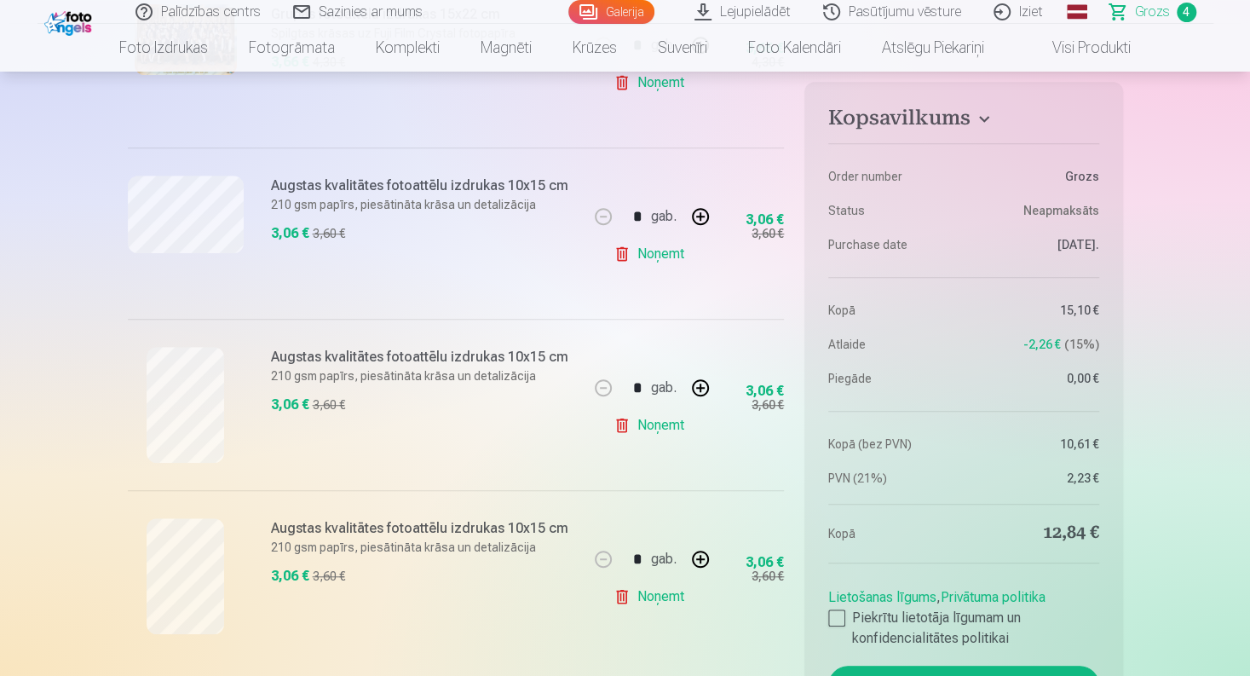
scroll to position [426, 0]
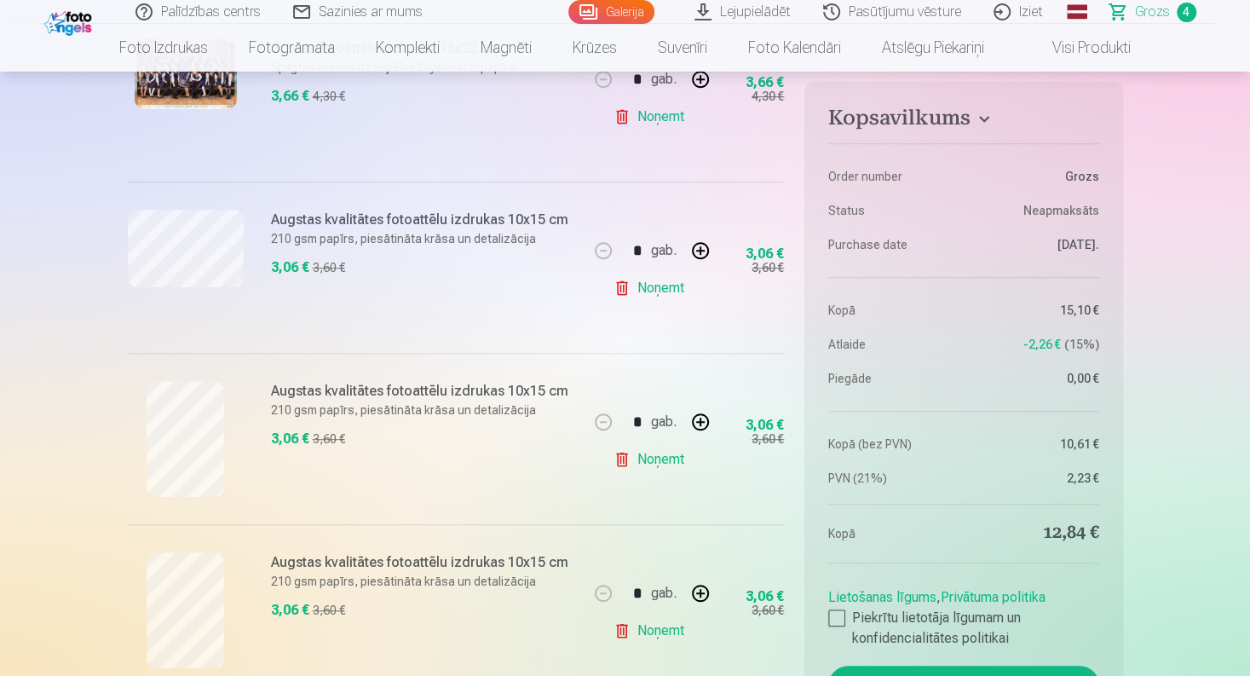
click at [655, 457] on link "Noņemt" at bounding box center [652, 459] width 78 height 34
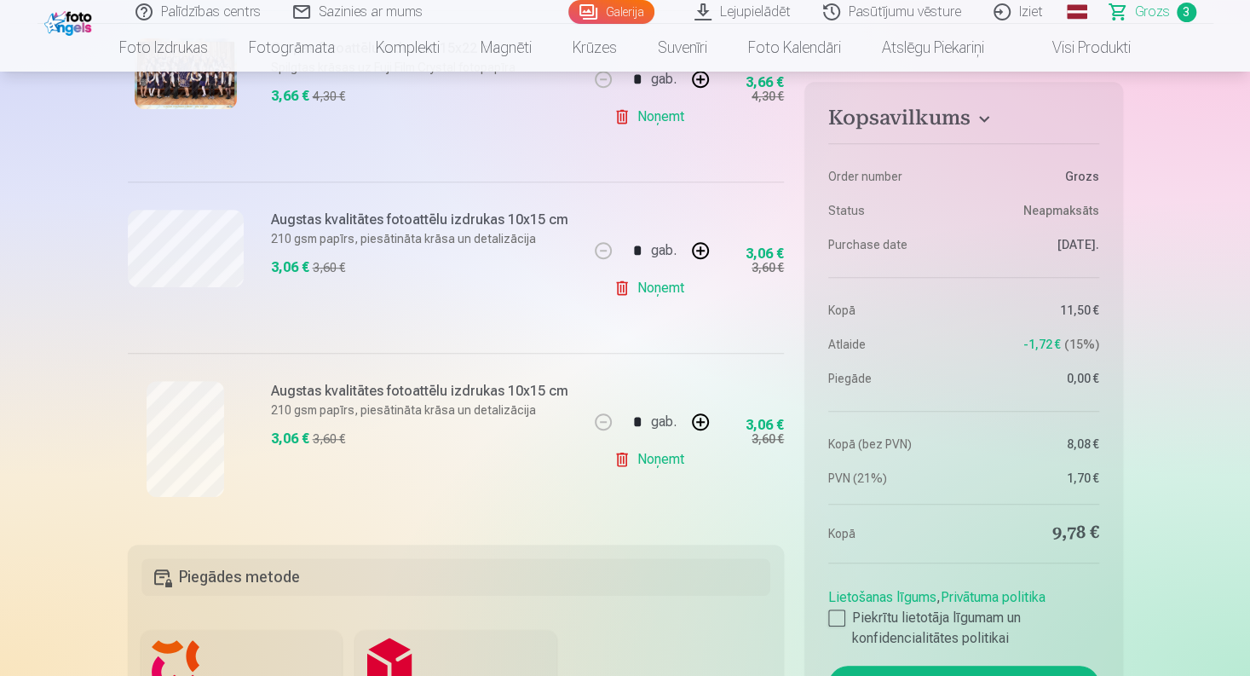
click at [595, 18] on link "Galerija" at bounding box center [611, 12] width 86 height 24
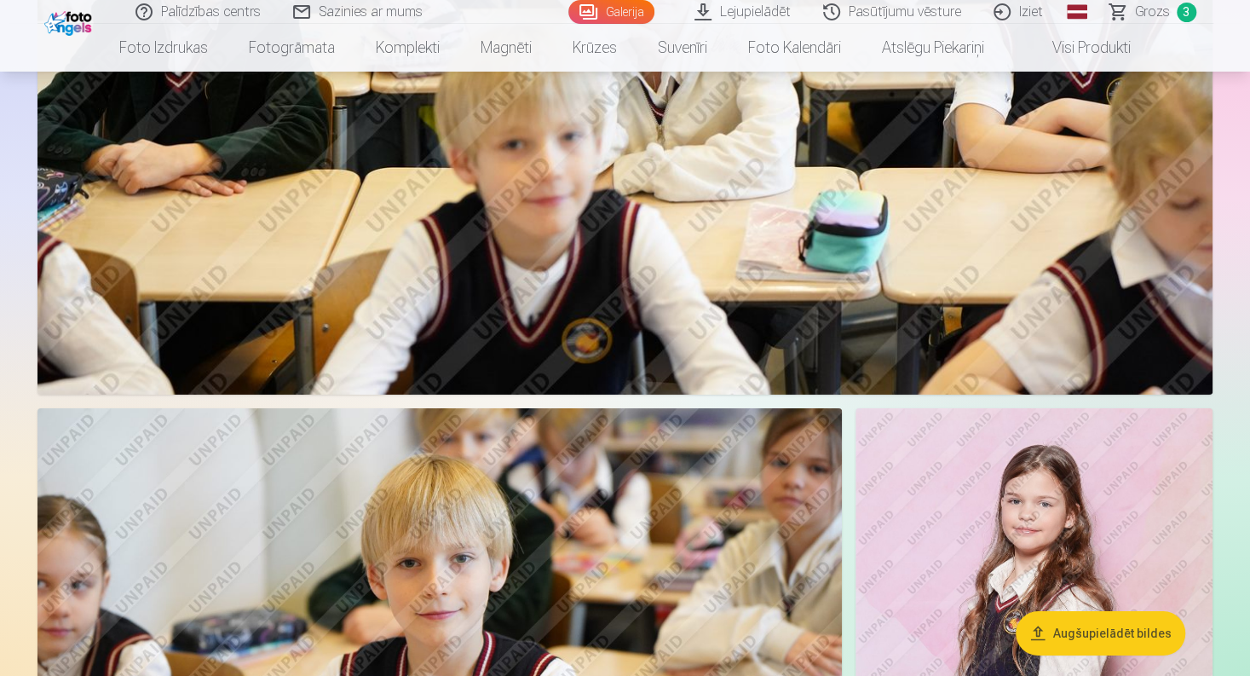
scroll to position [18145, 0]
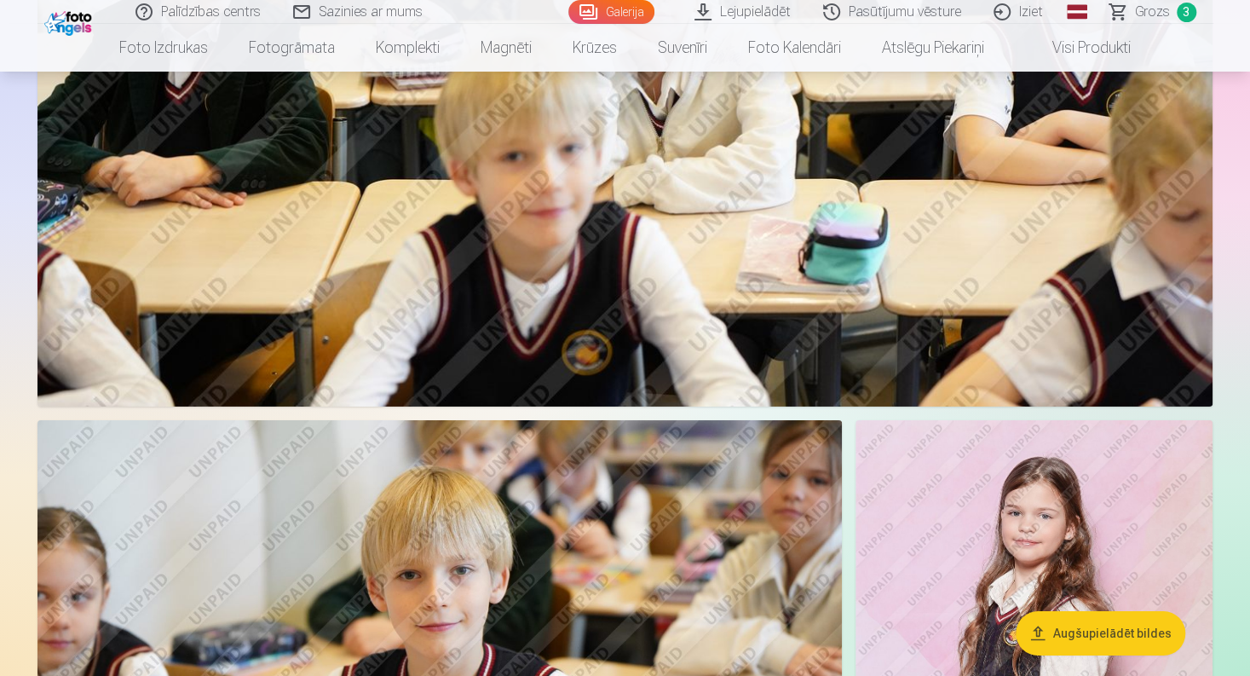
click at [1166, 16] on span "Grozs" at bounding box center [1152, 12] width 35 height 20
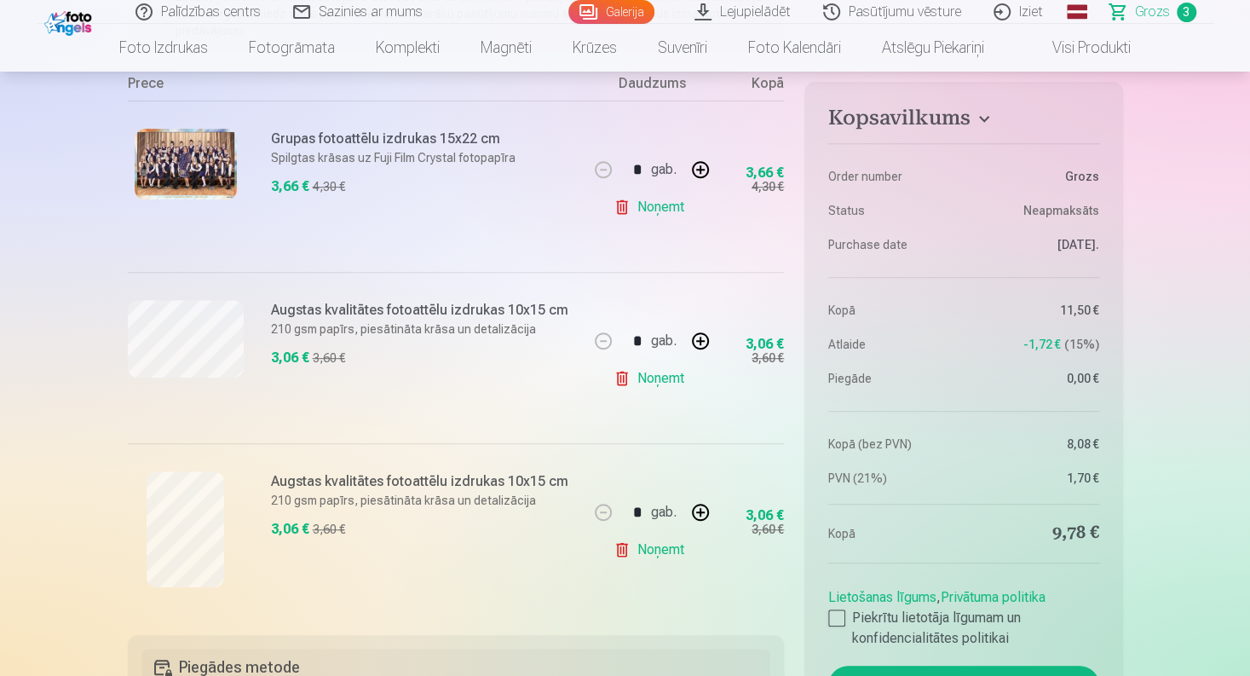
scroll to position [511, 0]
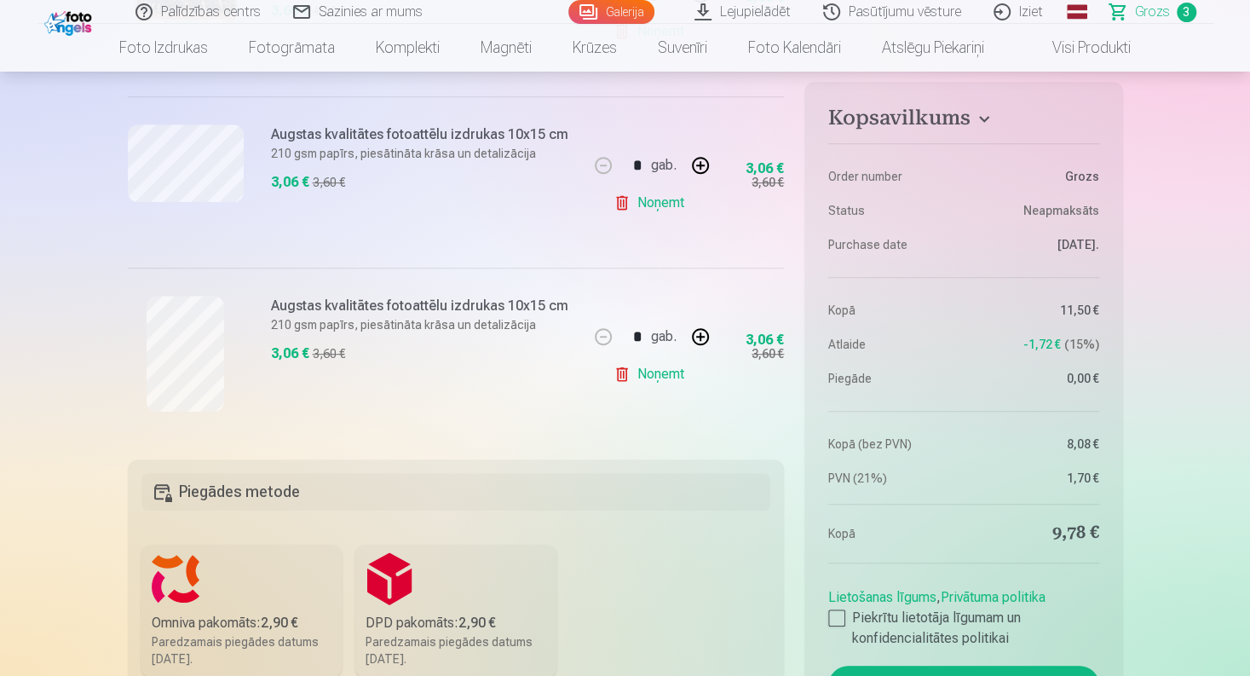
click at [165, 569] on label "Omniva pakomāts : 2,90 € Paredzamais piegādes datums 1.11.2025." at bounding box center [241, 610] width 201 height 133
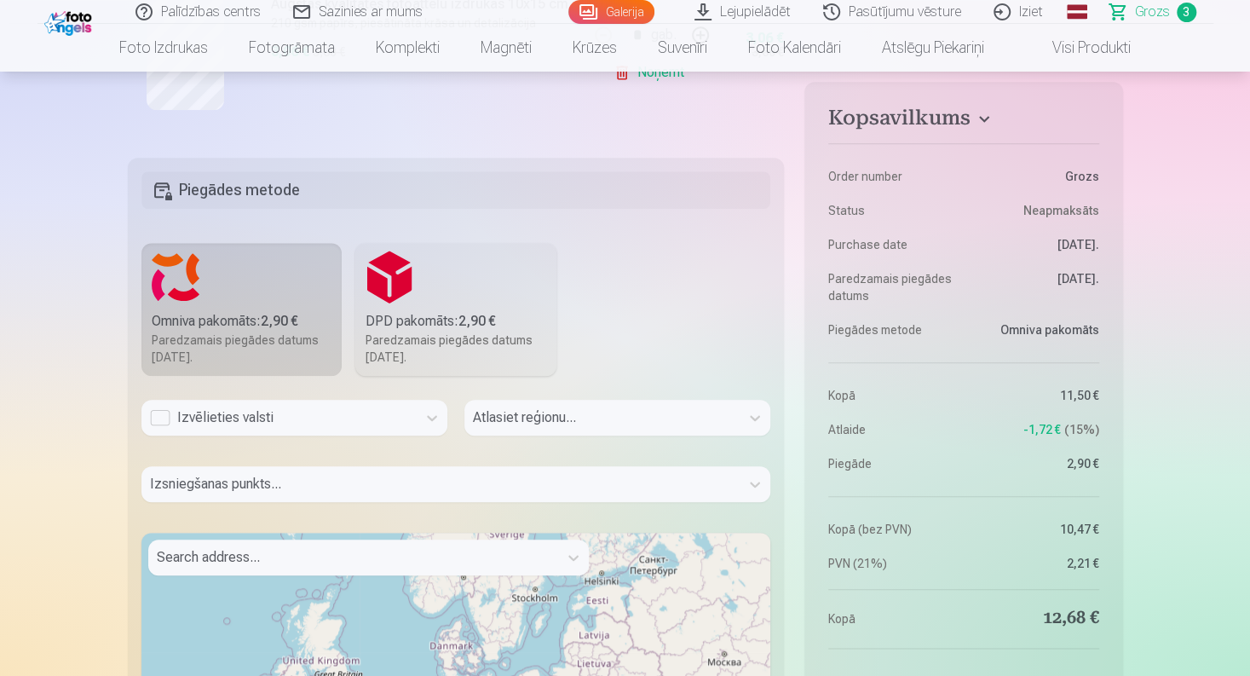
scroll to position [852, 0]
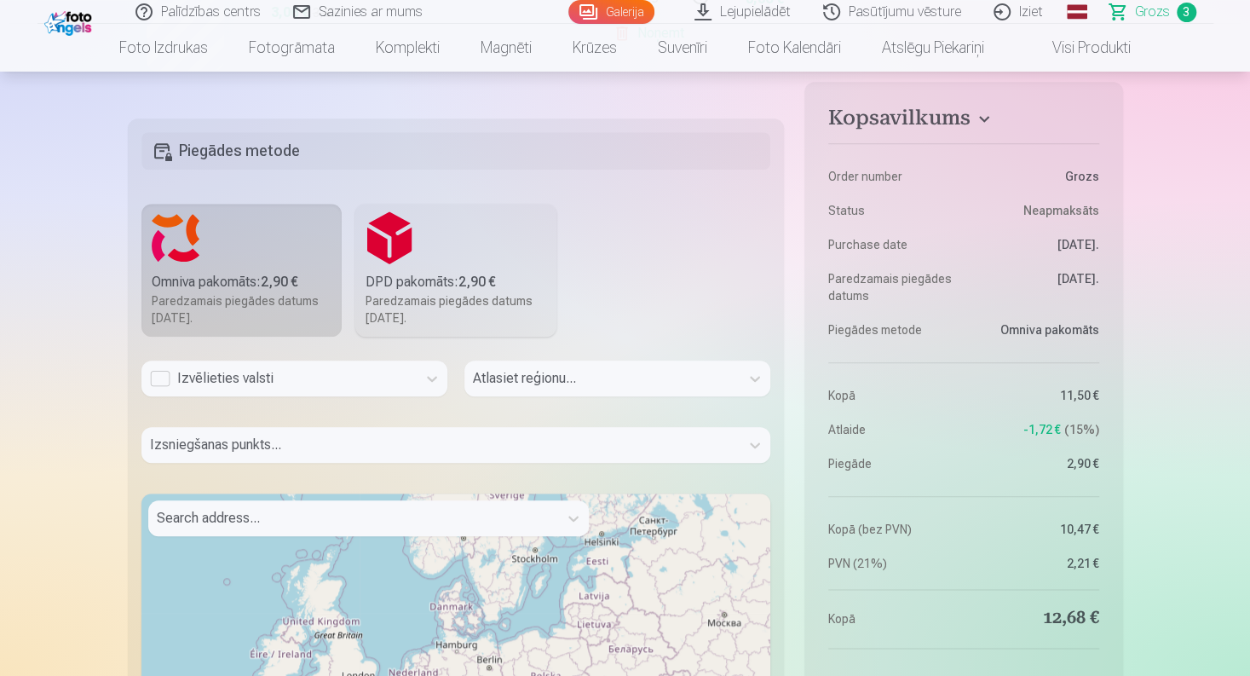
click at [324, 392] on div "Izvēlieties valsti" at bounding box center [278, 378] width 275 height 36
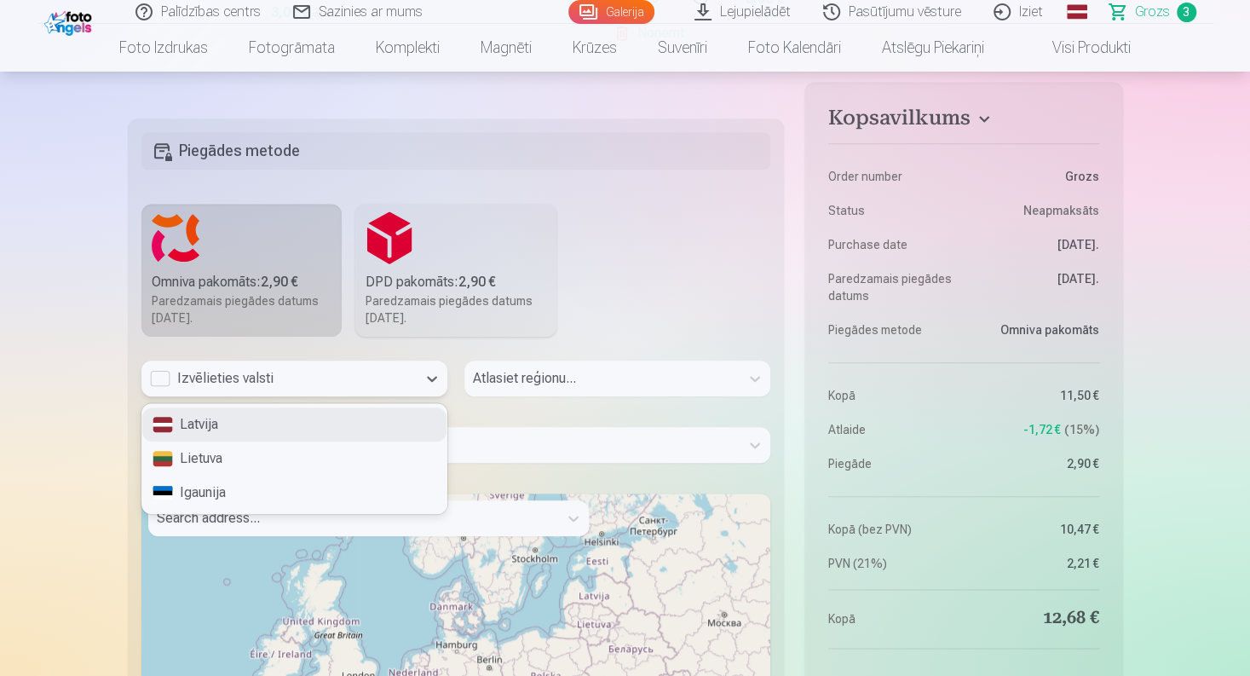
drag, startPoint x: 221, startPoint y: 425, endPoint x: 237, endPoint y: 420, distance: 17.0
click at [222, 423] on div "Latvija" at bounding box center [294, 424] width 304 height 34
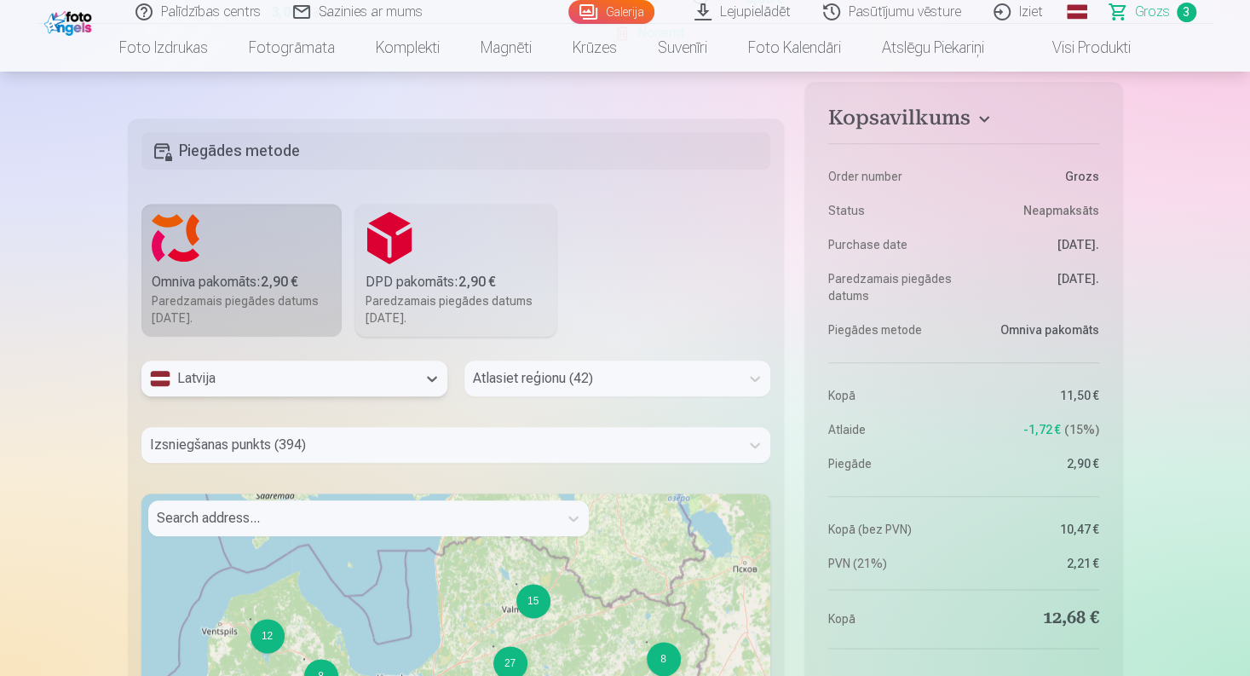
click at [460, 433] on div "Izsniegšanas punkts (394)" at bounding box center [456, 445] width 630 height 36
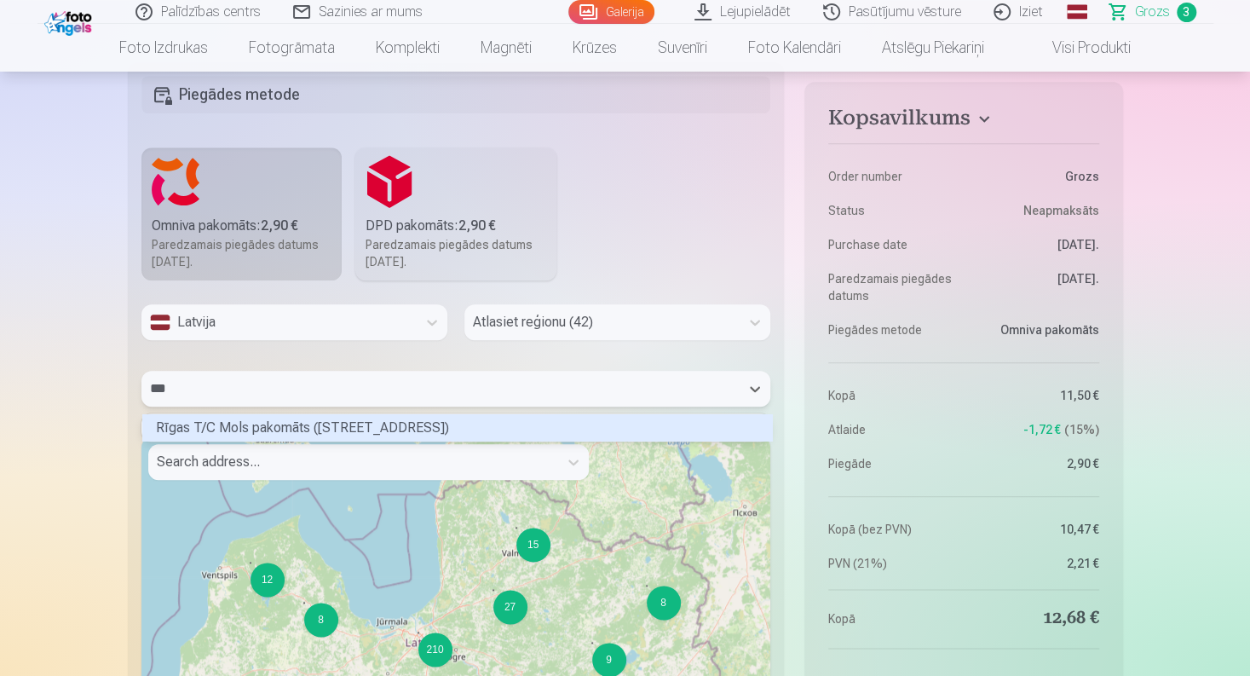
scroll to position [4, 4]
type input "****"
click at [281, 429] on div "Rīgas T/C Mols pakomāts (Krasta iela 46)" at bounding box center [457, 427] width 630 height 26
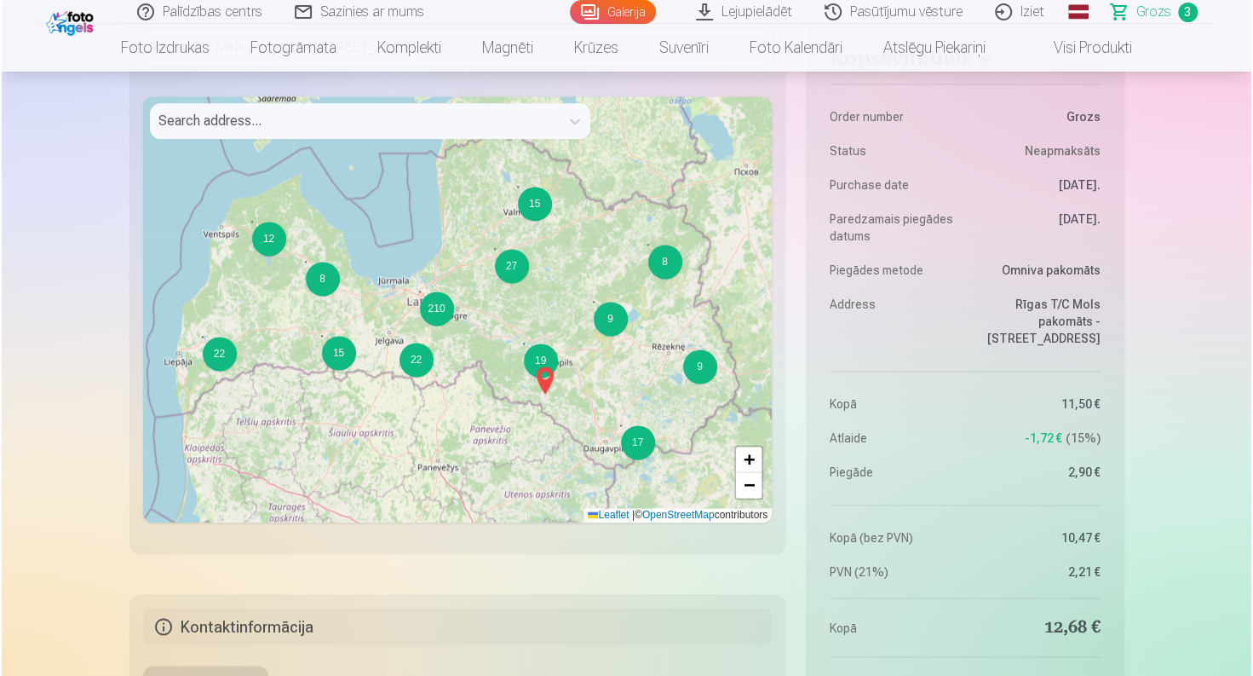
scroll to position [1504, 0]
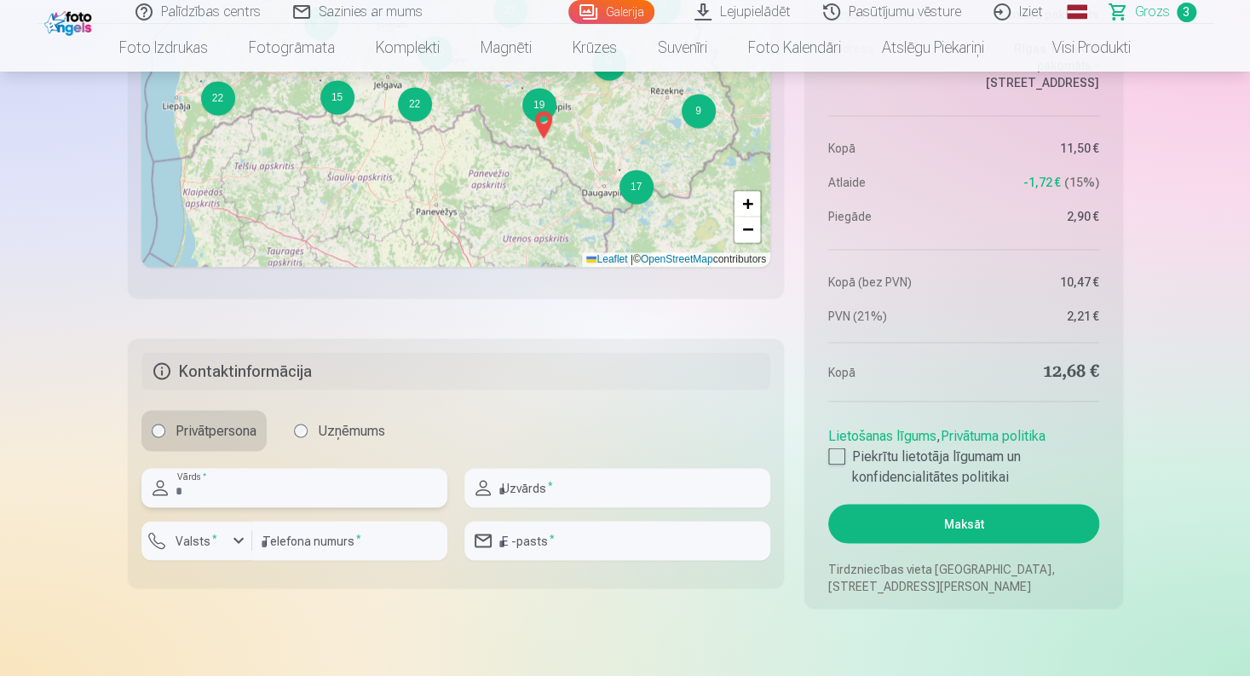
click at [299, 486] on input "text" at bounding box center [294, 487] width 306 height 39
type input "*******"
type input "**********"
type input "********"
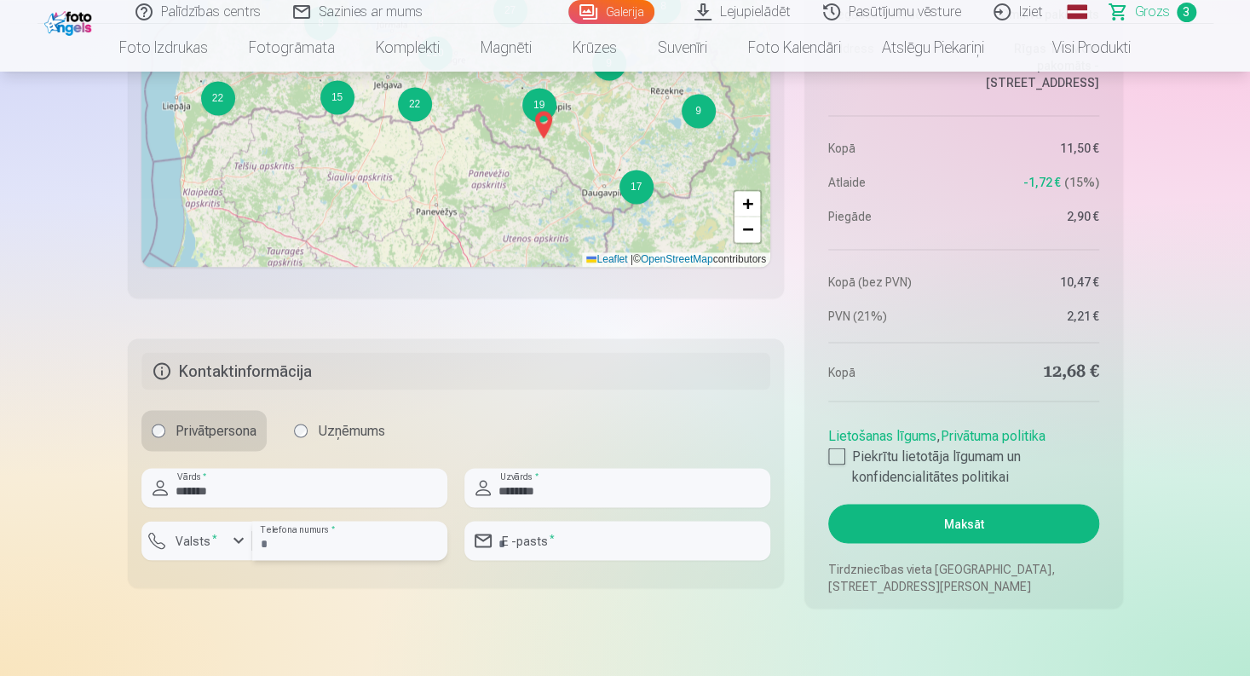
type input "**********"
click at [383, 492] on input "*******" at bounding box center [294, 487] width 306 height 39
type input "*******"
click at [574, 488] on input "********" at bounding box center [617, 487] width 306 height 39
type input "********"
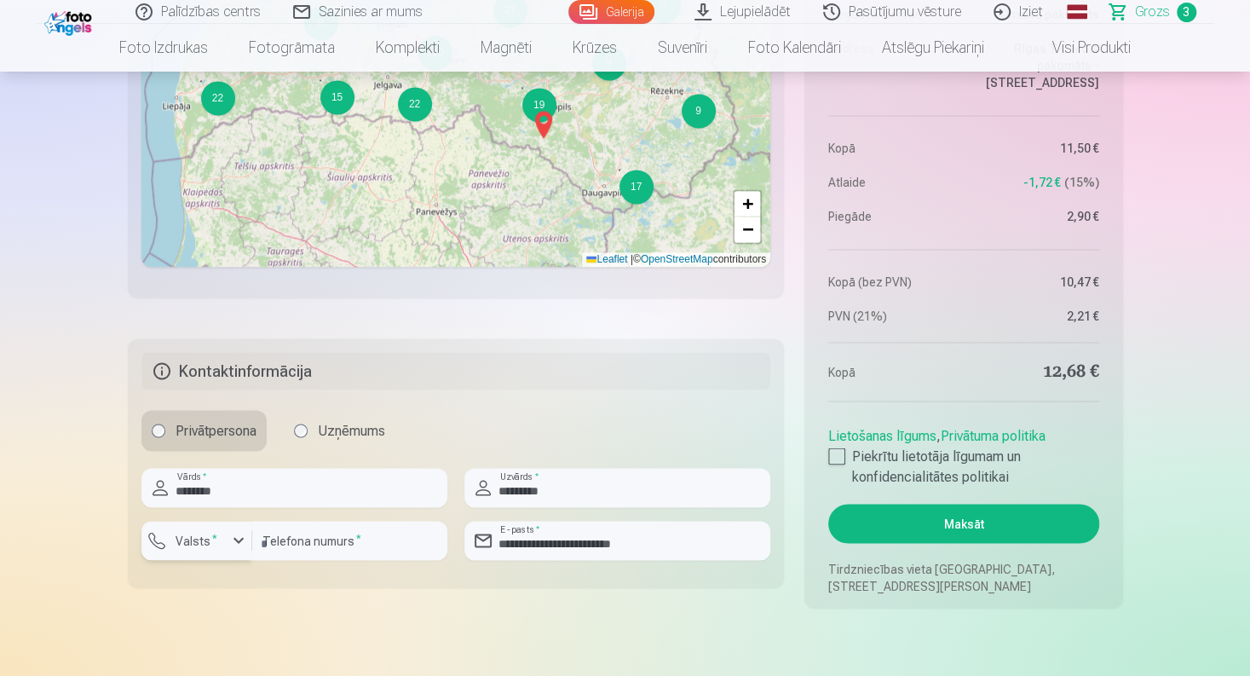
click at [191, 544] on label "Valsts *" at bounding box center [196, 540] width 55 height 17
click at [222, 587] on div "+371" at bounding box center [206, 580] width 34 height 20
click at [356, 539] on input "********" at bounding box center [349, 540] width 195 height 39
type input "********"
click at [348, 541] on input "********" at bounding box center [349, 540] width 195 height 39
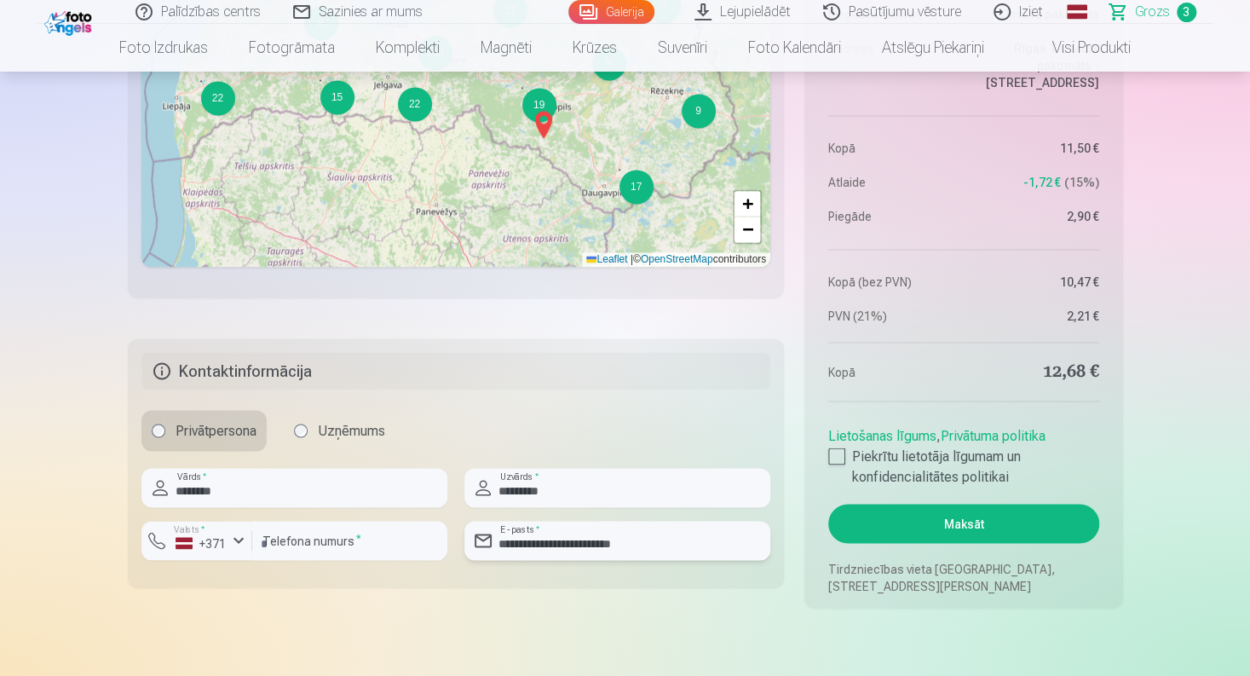
click at [618, 548] on input "**********" at bounding box center [617, 540] width 306 height 39
click at [693, 544] on input "**********" at bounding box center [617, 540] width 306 height 39
click at [740, 418] on div "Privātpersona Uzņēmums" at bounding box center [456, 430] width 630 height 41
click at [830, 449] on div at bounding box center [836, 455] width 17 height 17
click at [898, 527] on button "Maksāt" at bounding box center [963, 522] width 270 height 39
